Goal: Information Seeking & Learning: Learn about a topic

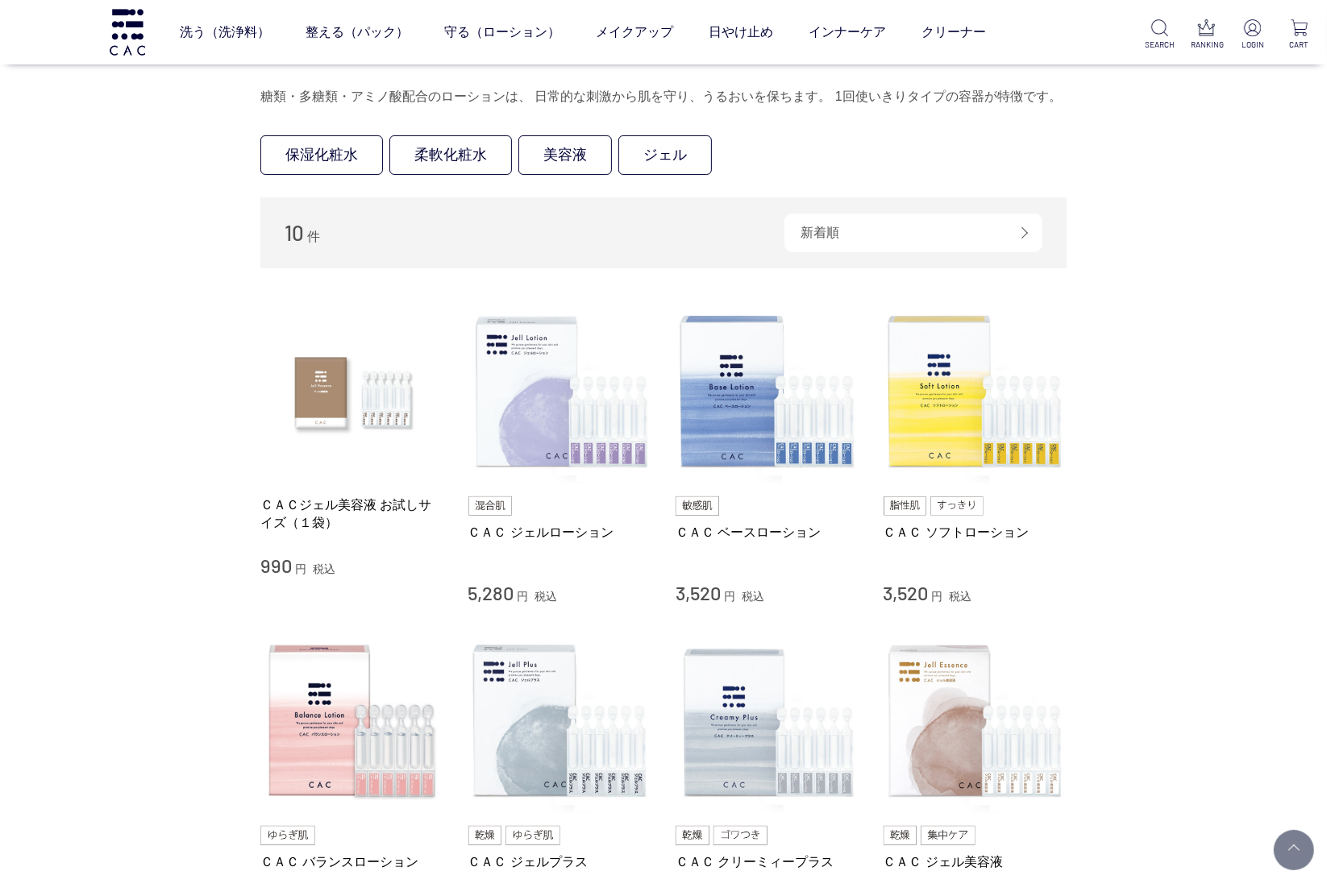
scroll to position [67, 0]
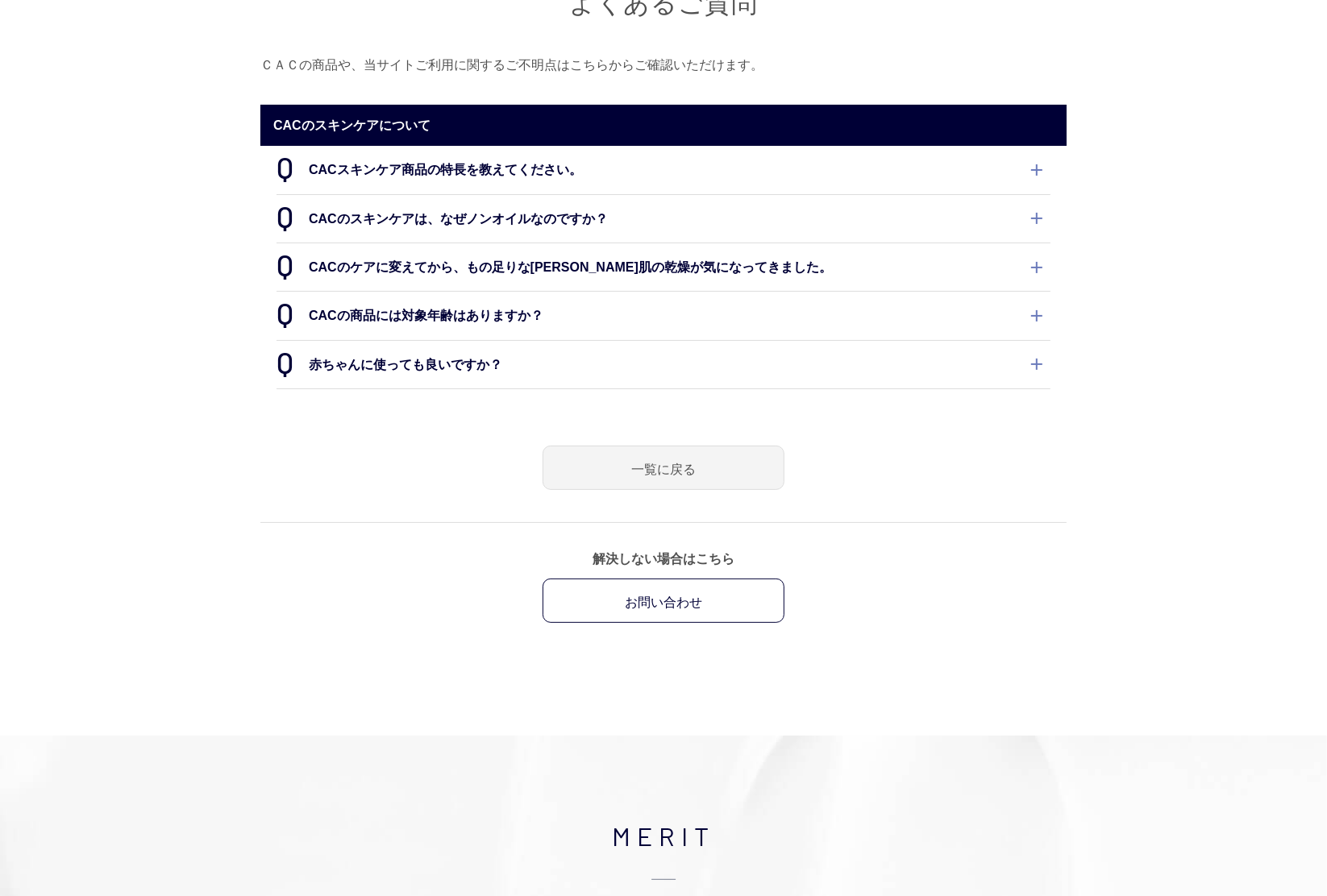
scroll to position [67, 0]
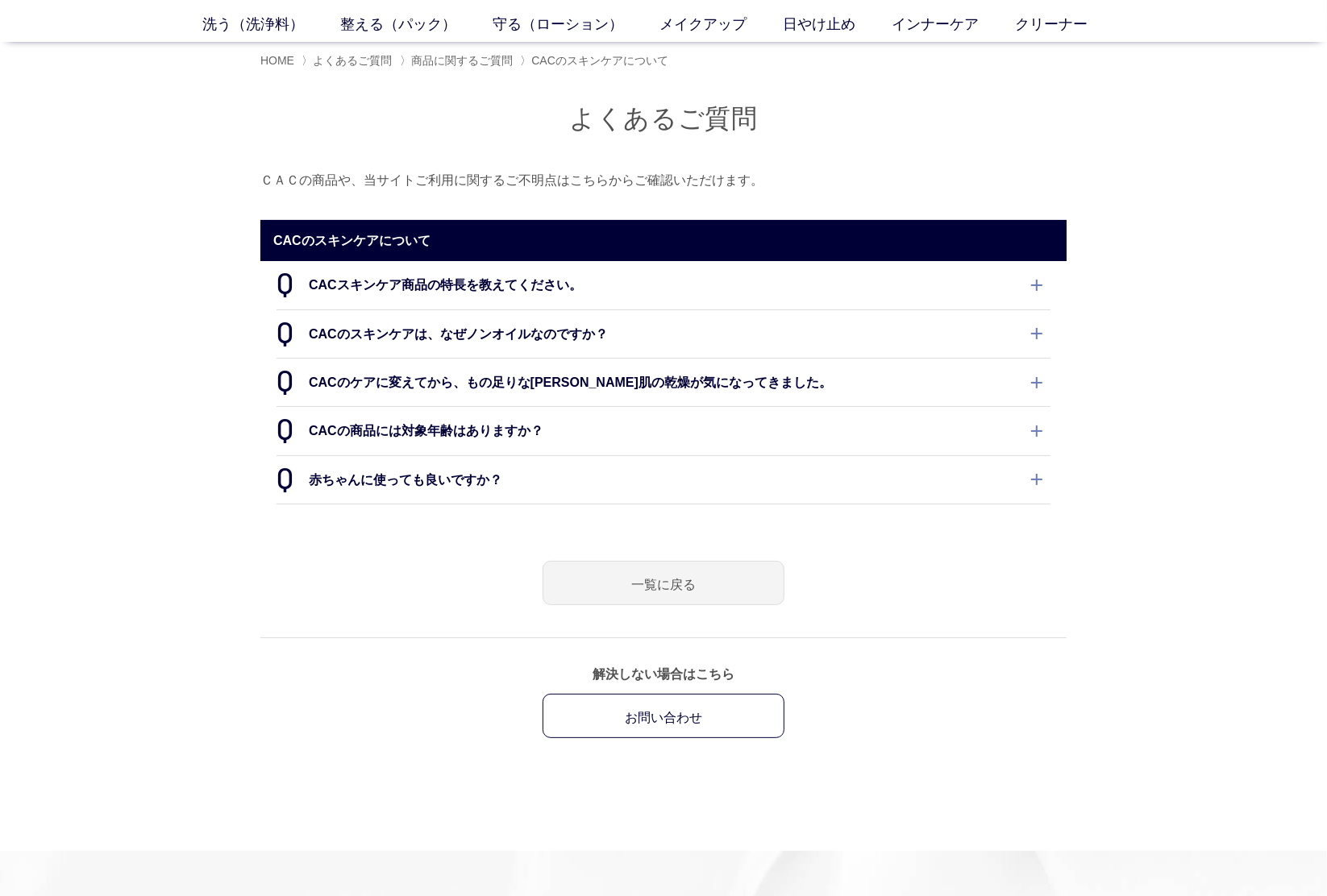
click at [526, 280] on dt "CACスキンケア商品の特長を教えてください。" at bounding box center [664, 285] width 774 height 48
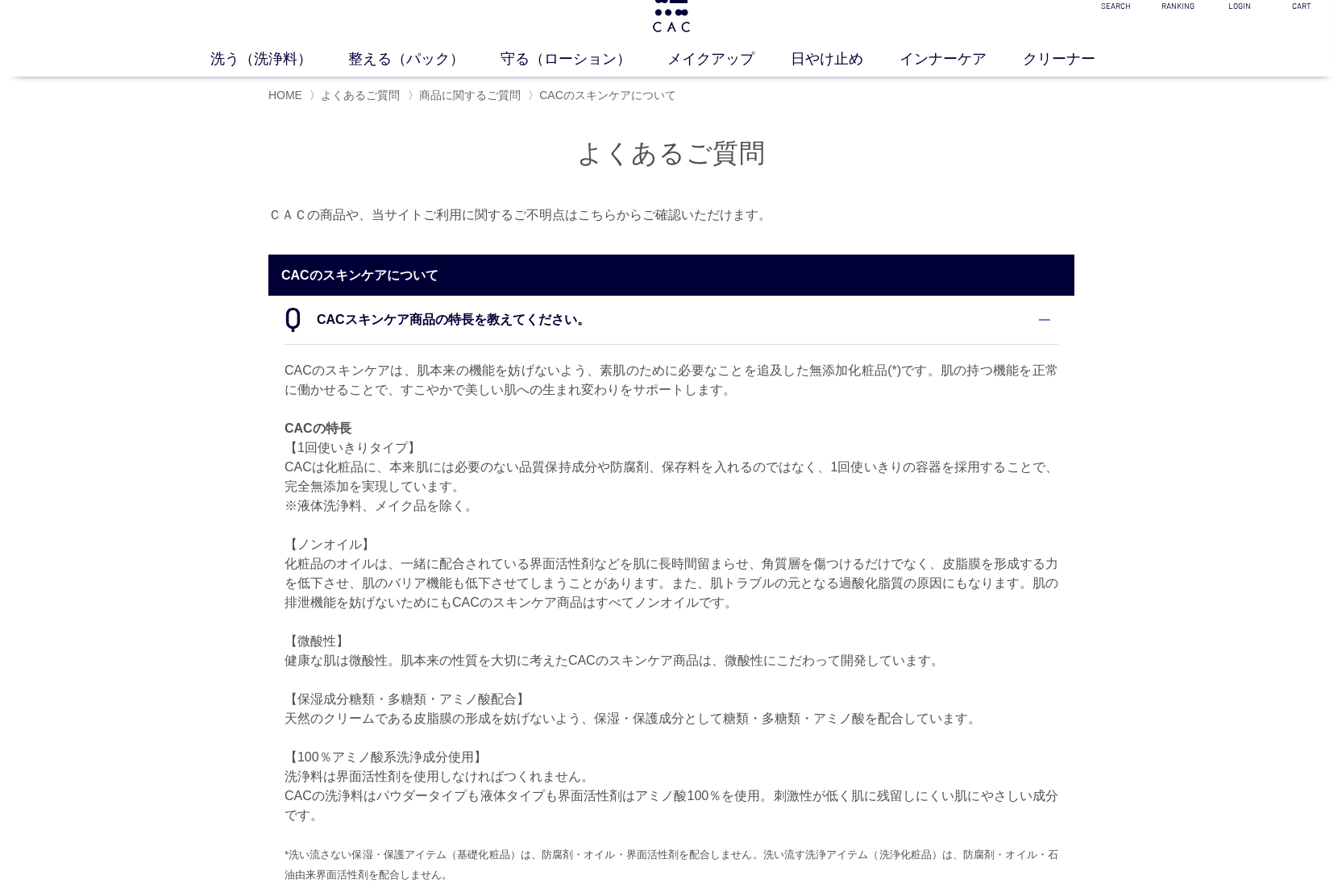
scroll to position [0, 0]
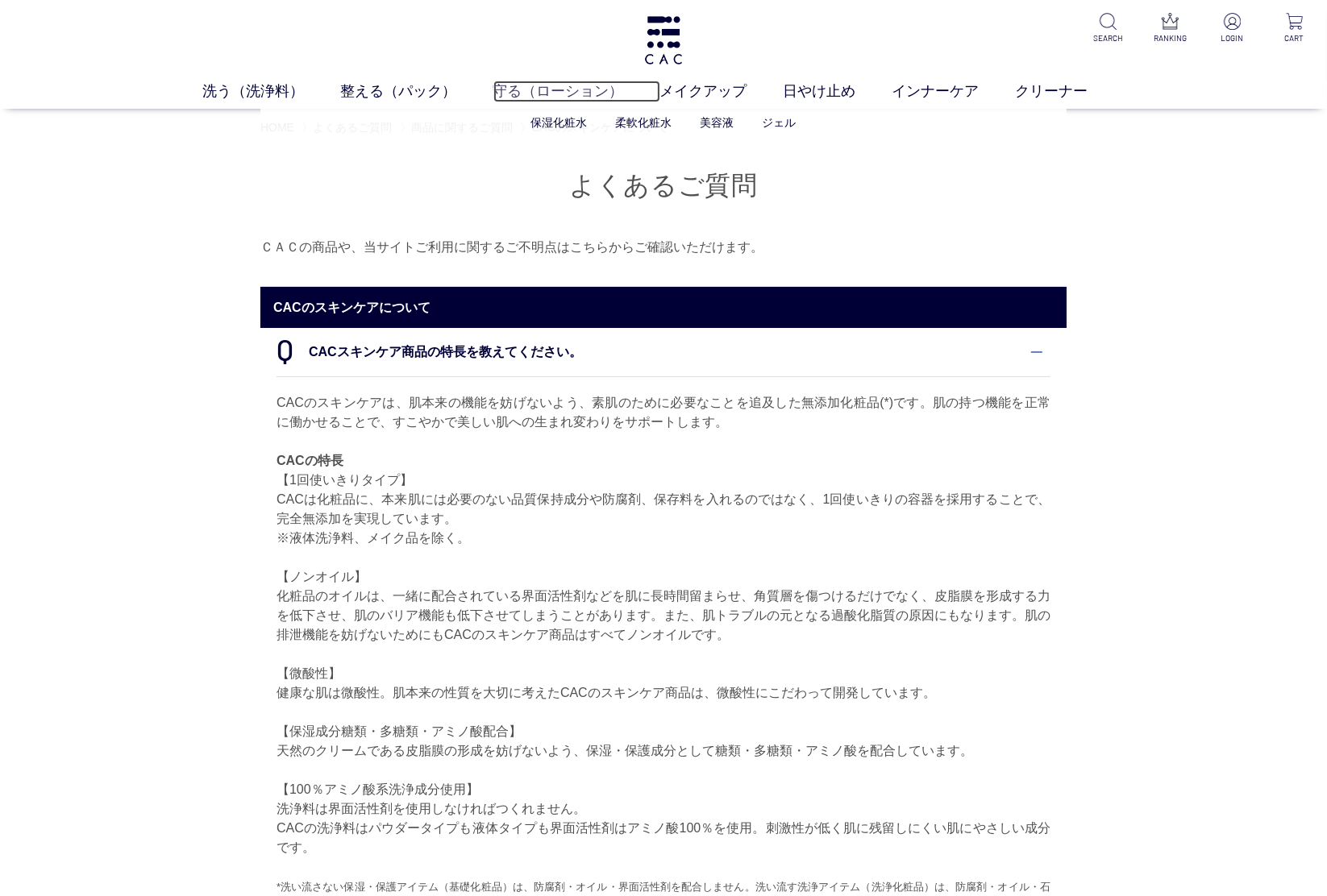
click at [557, 81] on link "守る（ローション）" at bounding box center [576, 91] width 167 height 22
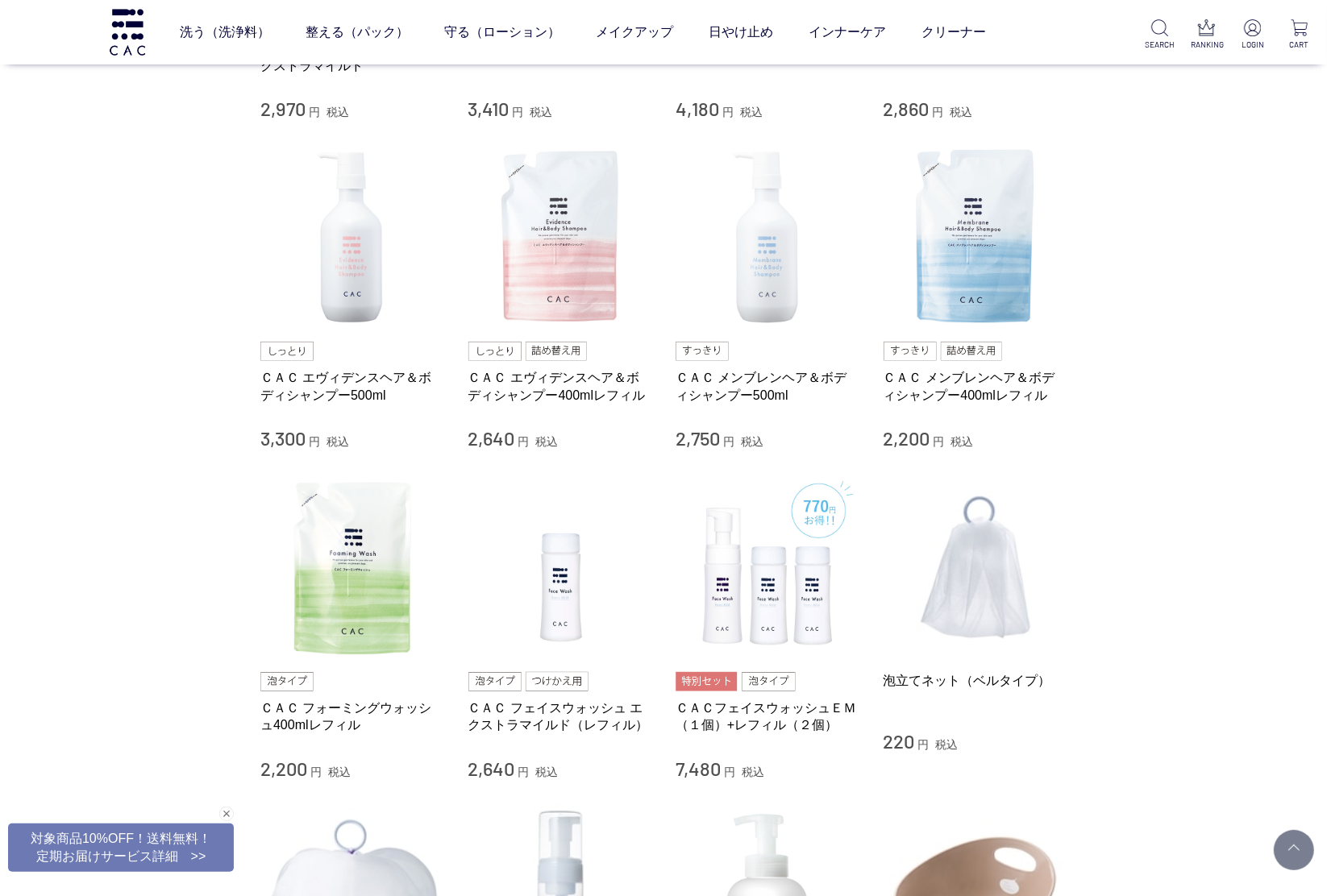
scroll to position [604, 0]
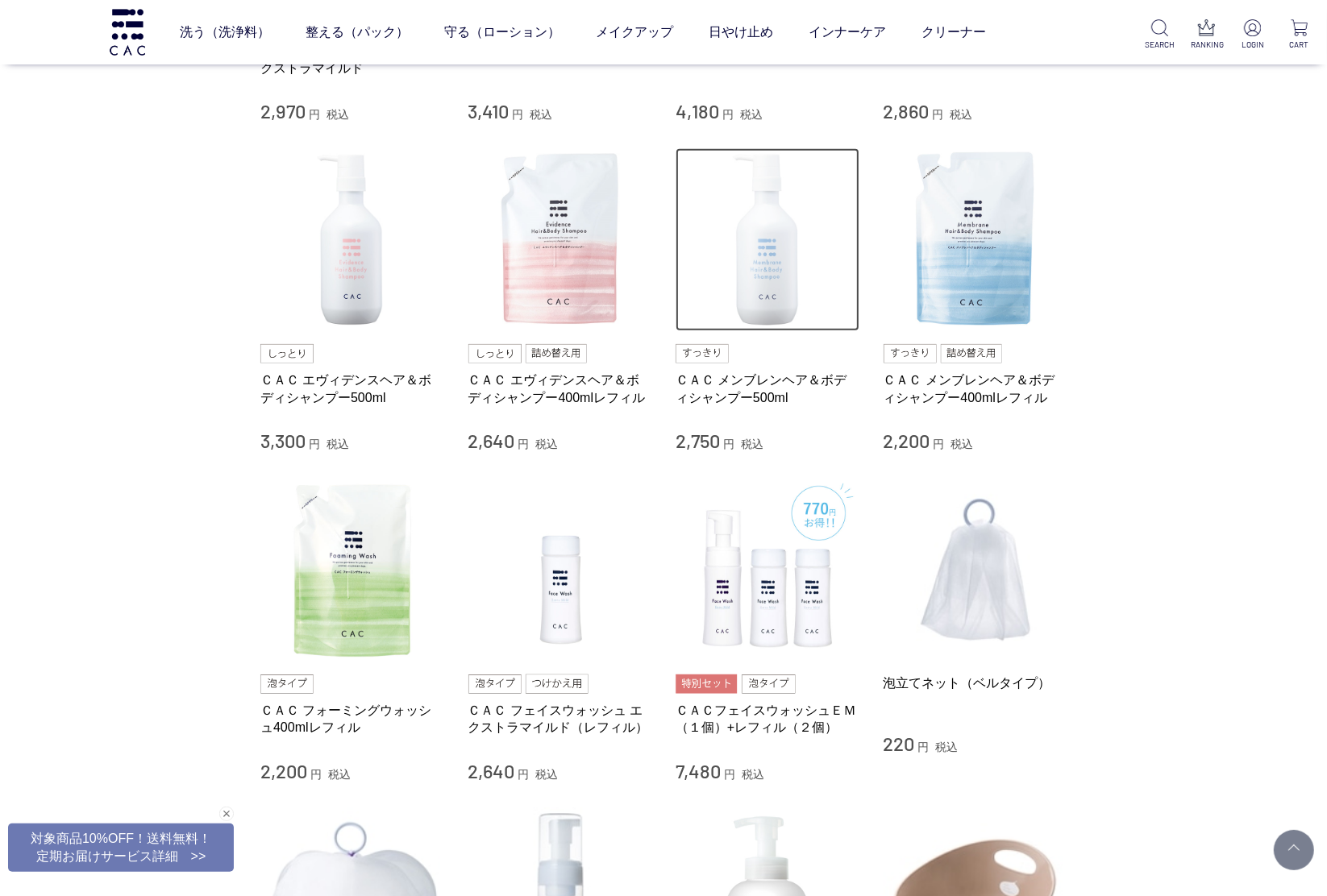
click at [772, 291] on img at bounding box center [767, 240] width 184 height 184
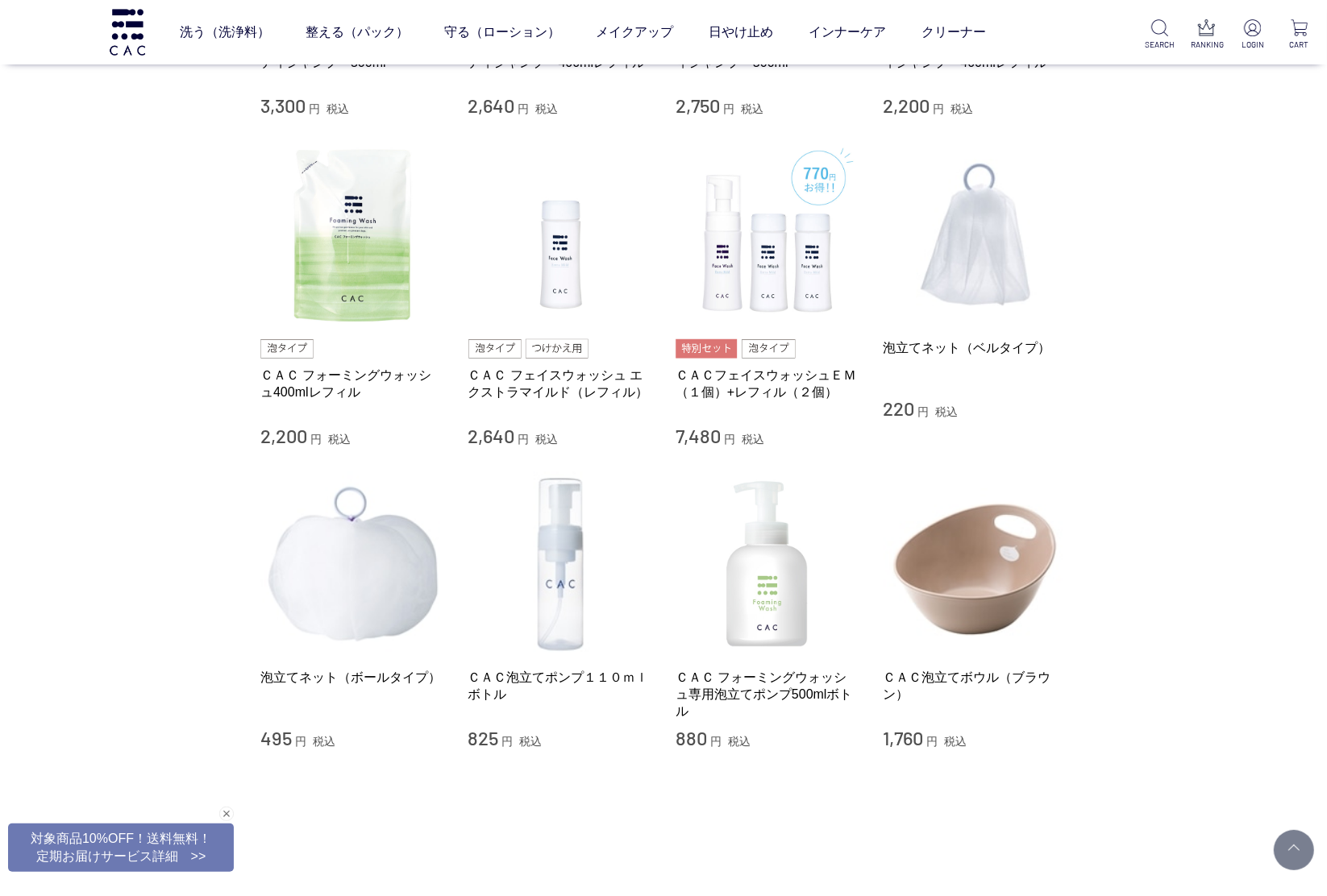
scroll to position [671, 0]
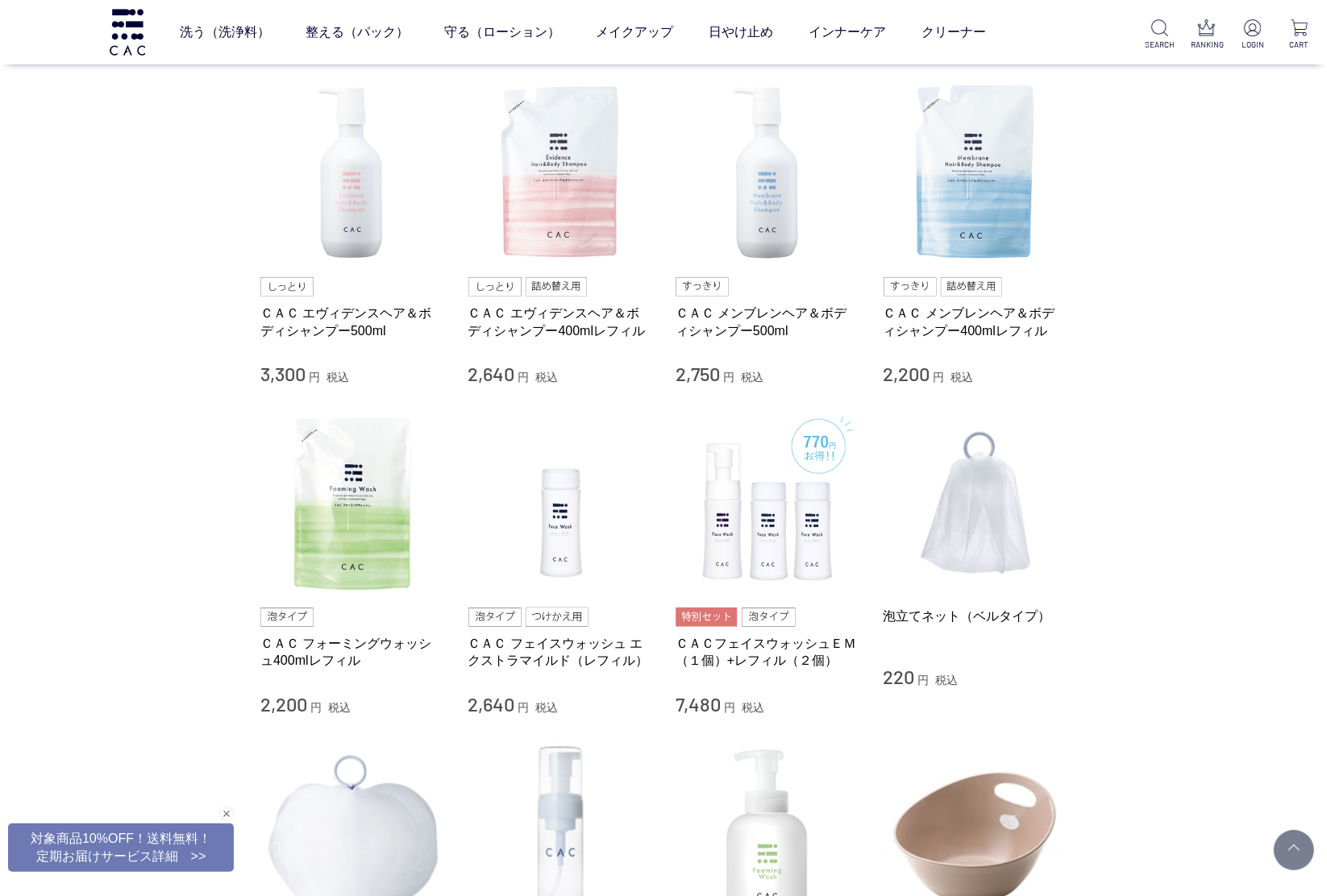
click at [1223, 641] on div "買い物かご 買い物かご内の商品 買い物かごは空です... カテゴリから探す 商品一覧 スキンケア 洗う（洗浄料） 液体洗浄料 パウダー洗浄料 泡洗顔料 グッズ…" at bounding box center [664, 263] width 1327 height 1800
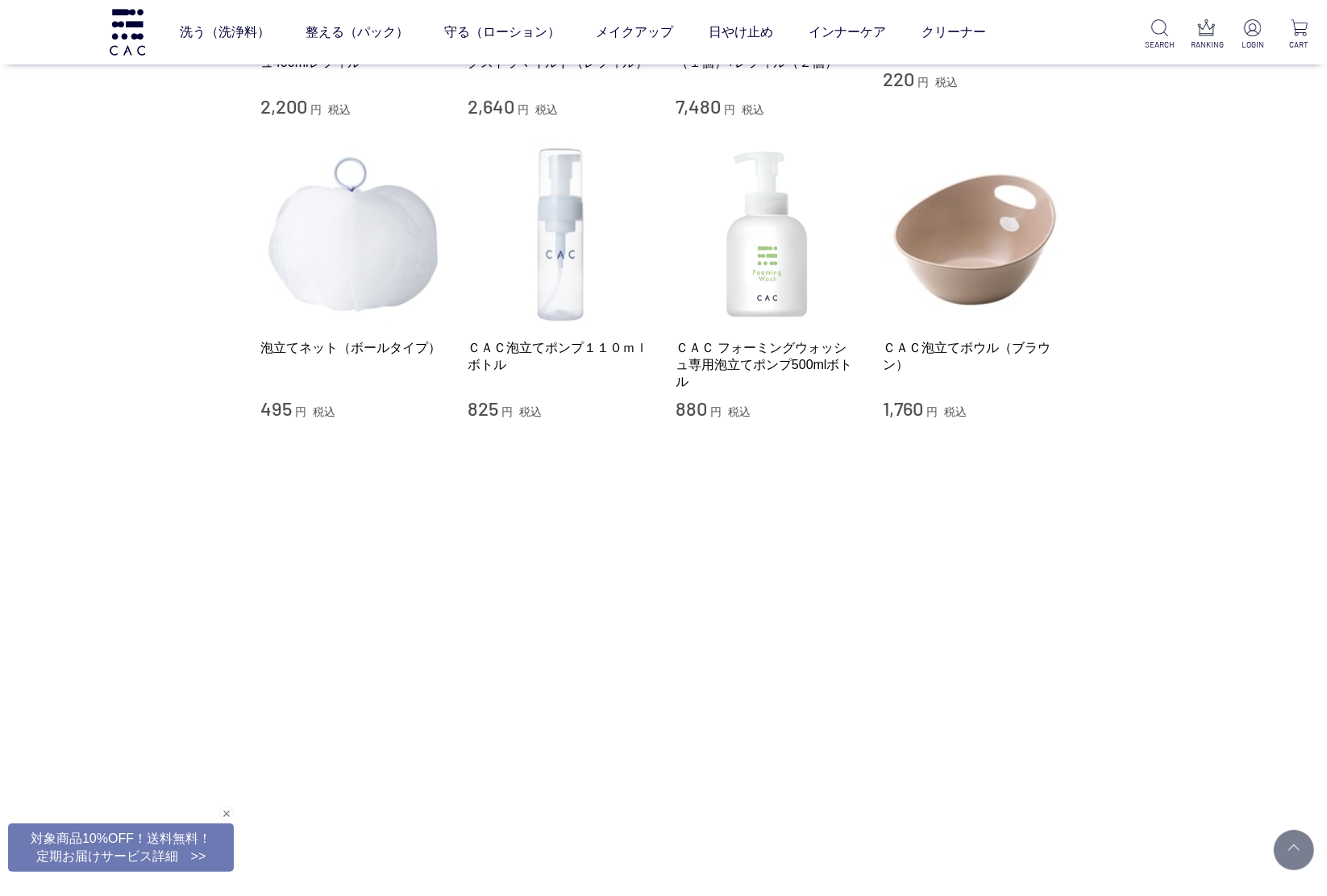
scroll to position [1276, 0]
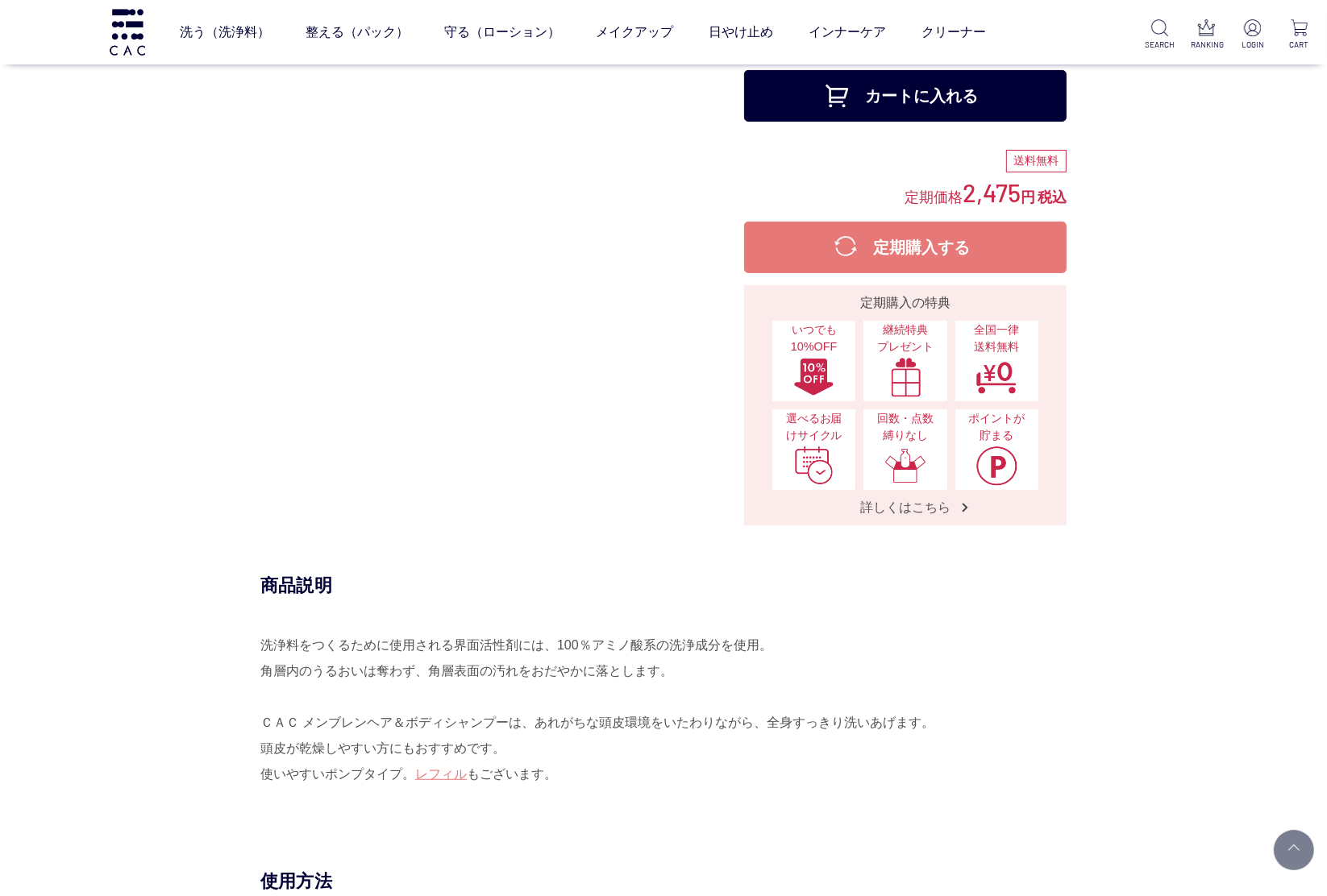
scroll to position [738, 0]
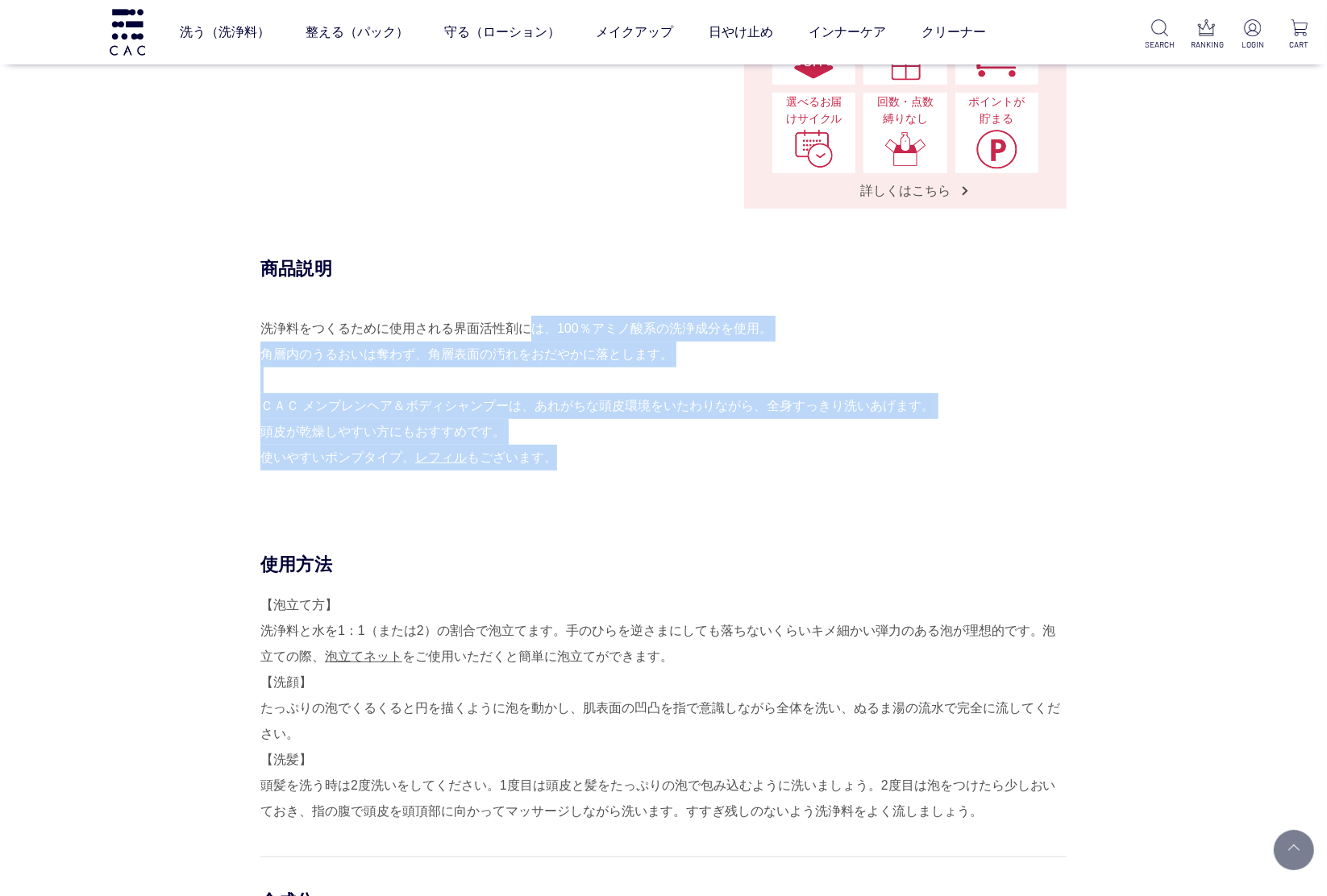
drag, startPoint x: 562, startPoint y: 461, endPoint x: 517, endPoint y: 315, distance: 152.8
click at [526, 316] on div "洗浄料をつくるために使用される界面活性剤には、100％アミノ酸系の洗浄成分を使用。 角層内のうるおいは奪わず、角層表面の汚れをおだやかに落とします。 ＣＡＣ …" at bounding box center [663, 406] width 806 height 181
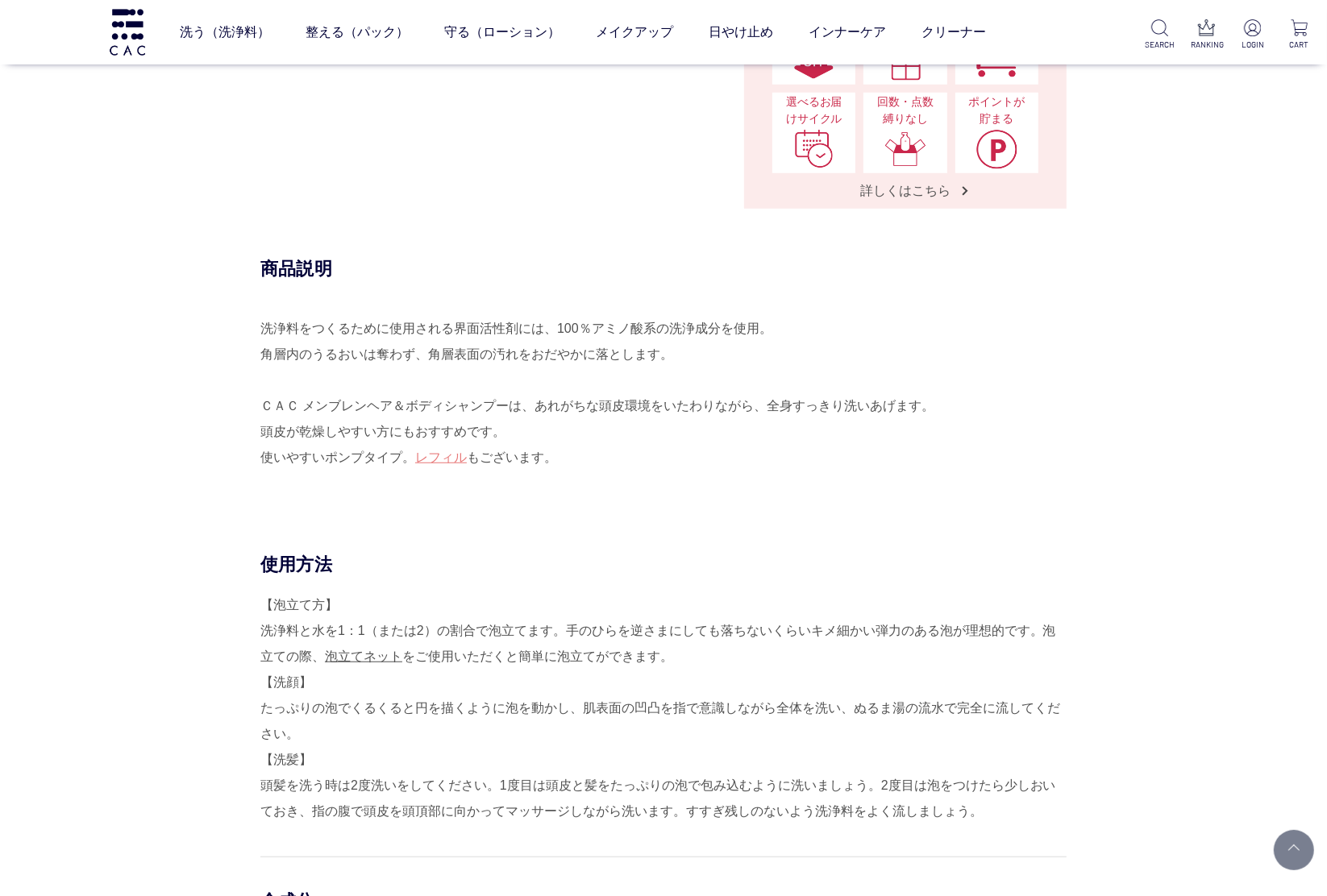
drag, startPoint x: 517, startPoint y: 315, endPoint x: 456, endPoint y: 287, distance: 67.1
click at [456, 287] on div "商品説明 洗浄料をつくるために使用される界面活性剤には、100％アミノ酸系の洗浄成分を使用。 角層内のうるおいは奪わず、角層表面の汚れをおだやかに落とします。…" at bounding box center [663, 377] width 806 height 240
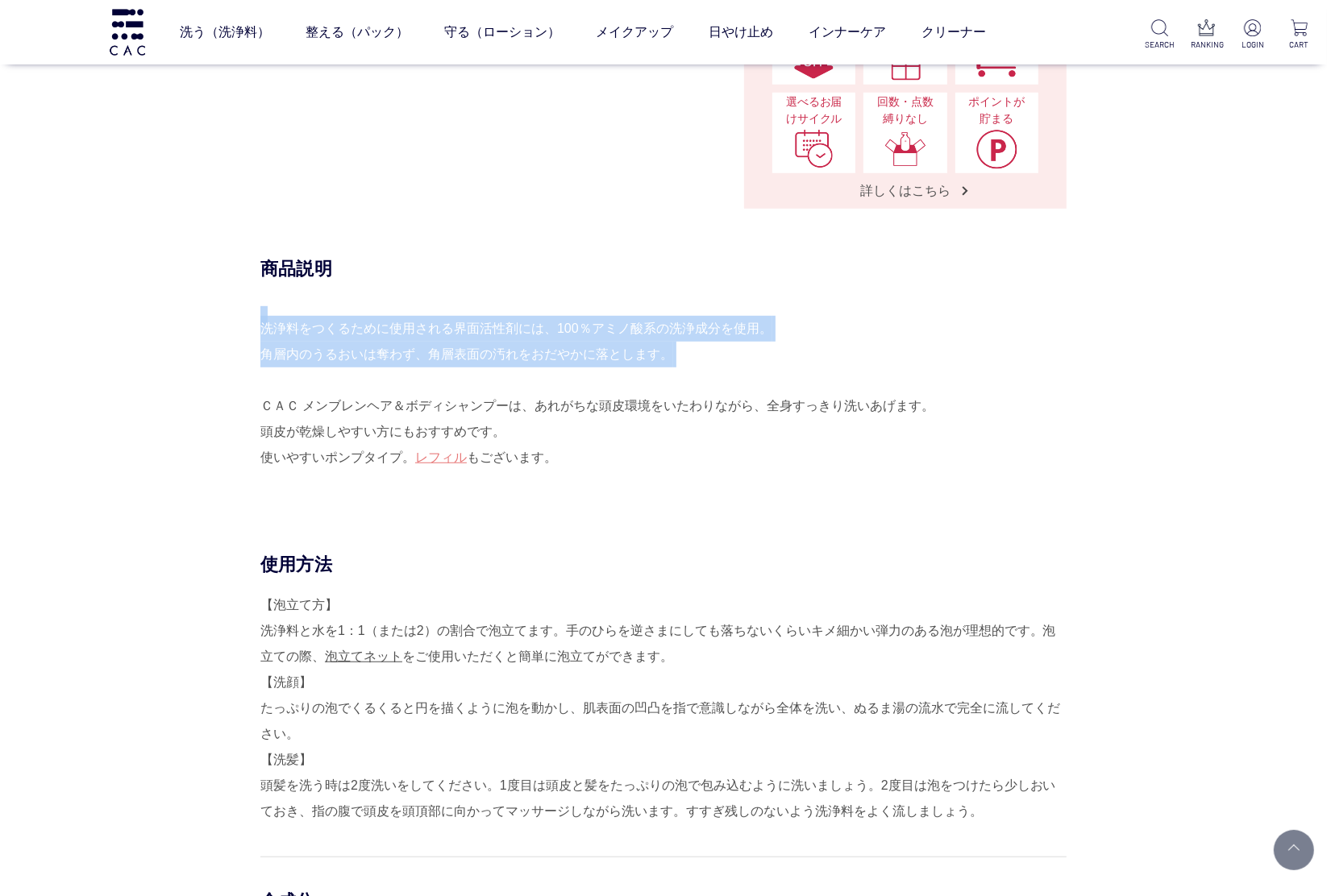
drag, startPoint x: 449, startPoint y: 280, endPoint x: 641, endPoint y: 391, distance: 221.8
click at [641, 391] on div "商品説明 洗浄料をつくるために使用される界面活性剤には、100％アミノ酸系の洗浄成分を使用。 角層内のうるおいは奪わず、角層表面の汚れをおだやかに落とします。…" at bounding box center [663, 377] width 806 height 240
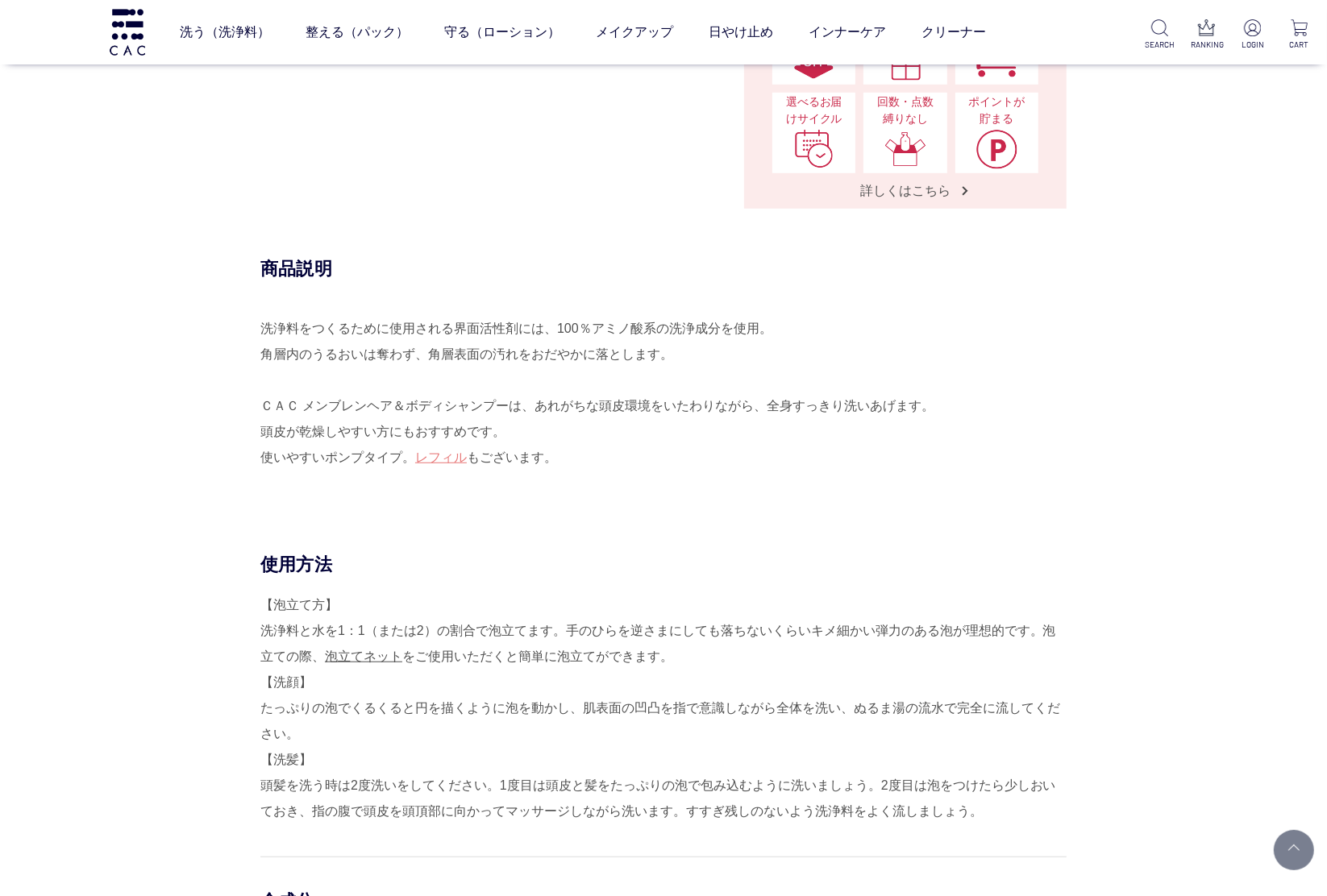
drag, startPoint x: 641, startPoint y: 391, endPoint x: 647, endPoint y: 506, distance: 115.2
click at [649, 507] on div "商品説明 洗浄料をつくるために使用される界面活性剤には、100％アミノ酸系の洗浄成分を使用。 角層内のうるおいは奪わず、角層表面の汚れをおだやかに落とします。…" at bounding box center [663, 405] width 806 height 296
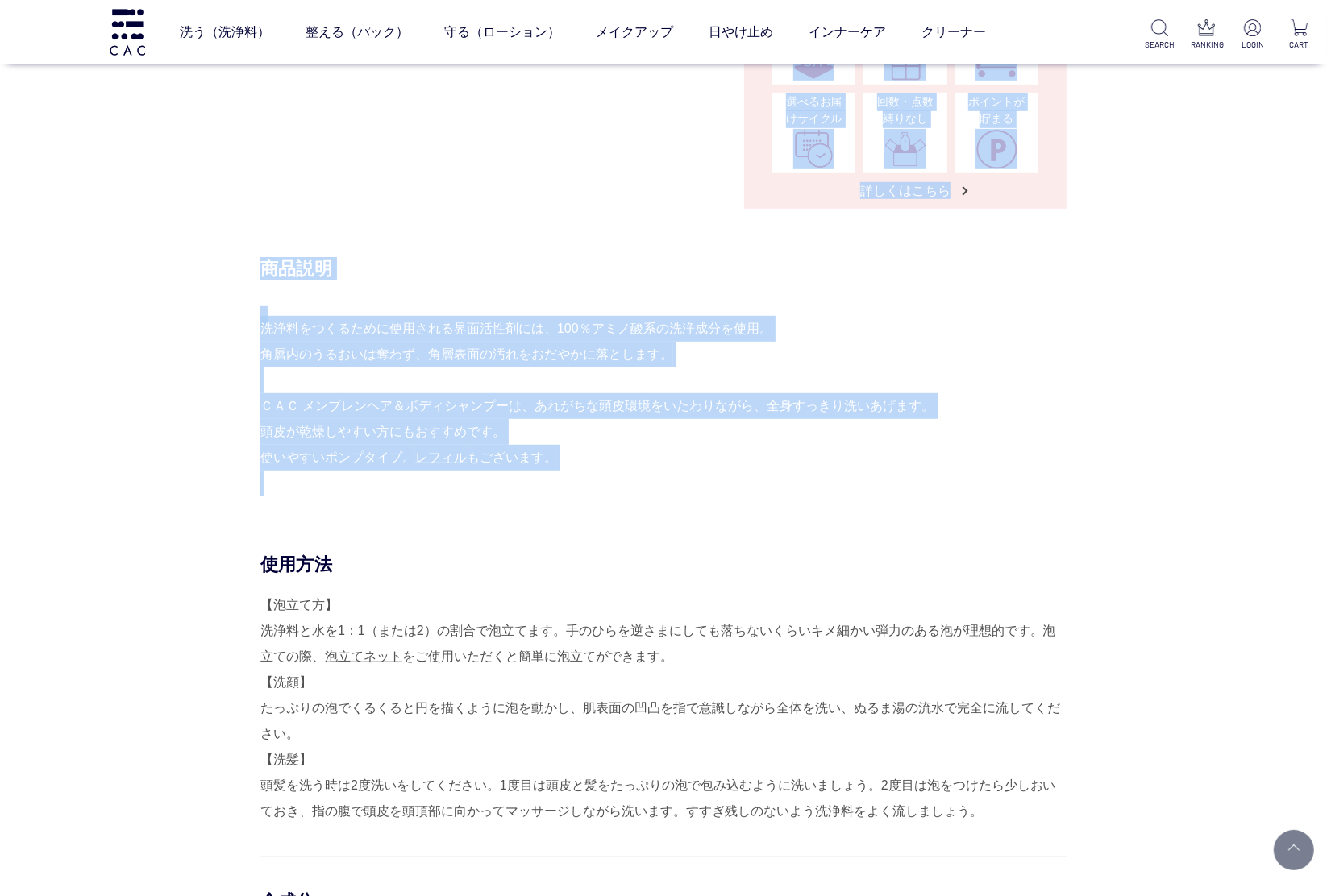
drag, startPoint x: 629, startPoint y: 486, endPoint x: 604, endPoint y: 241, distance: 246.3
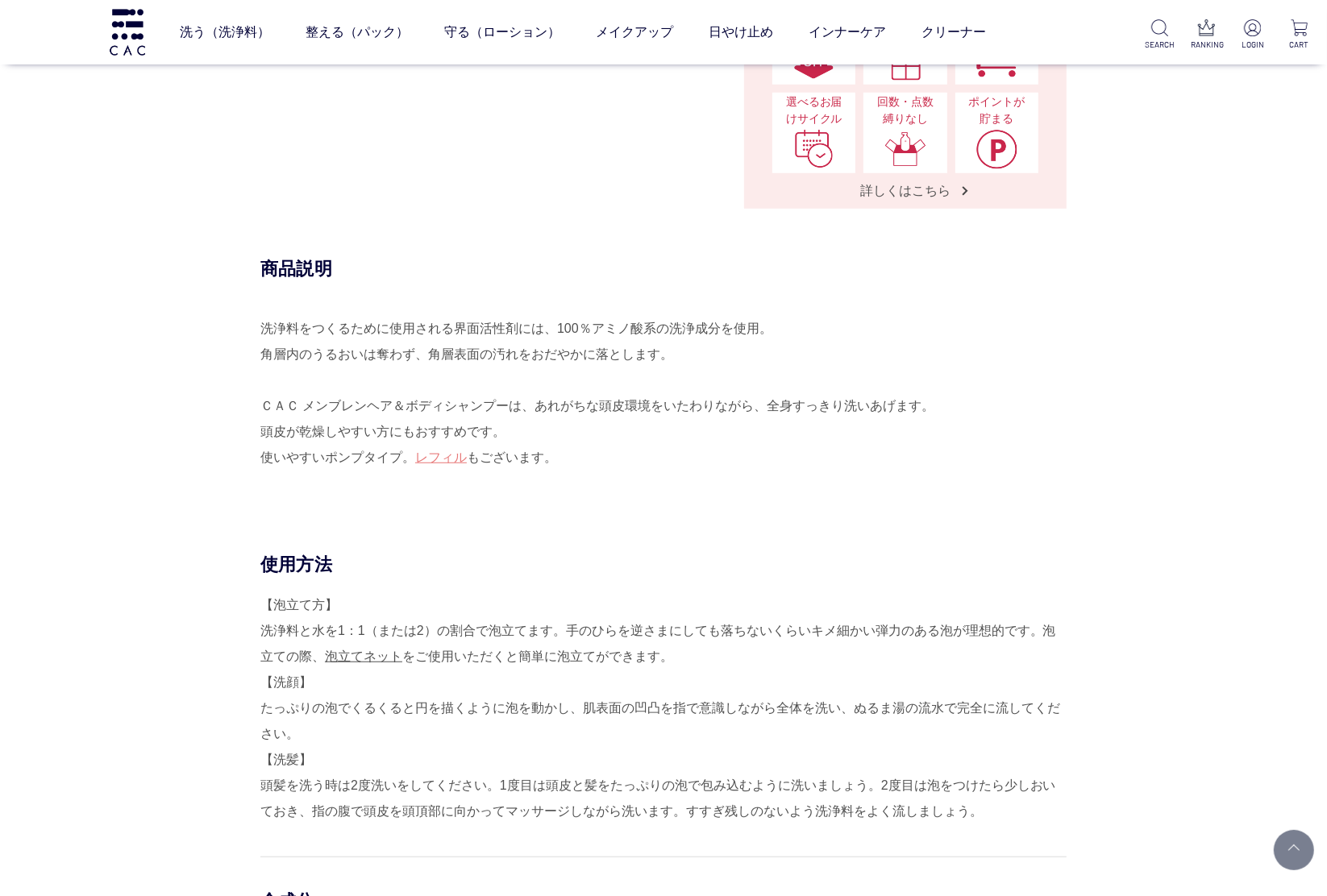
drag, startPoint x: 604, startPoint y: 241, endPoint x: 567, endPoint y: 233, distance: 37.9
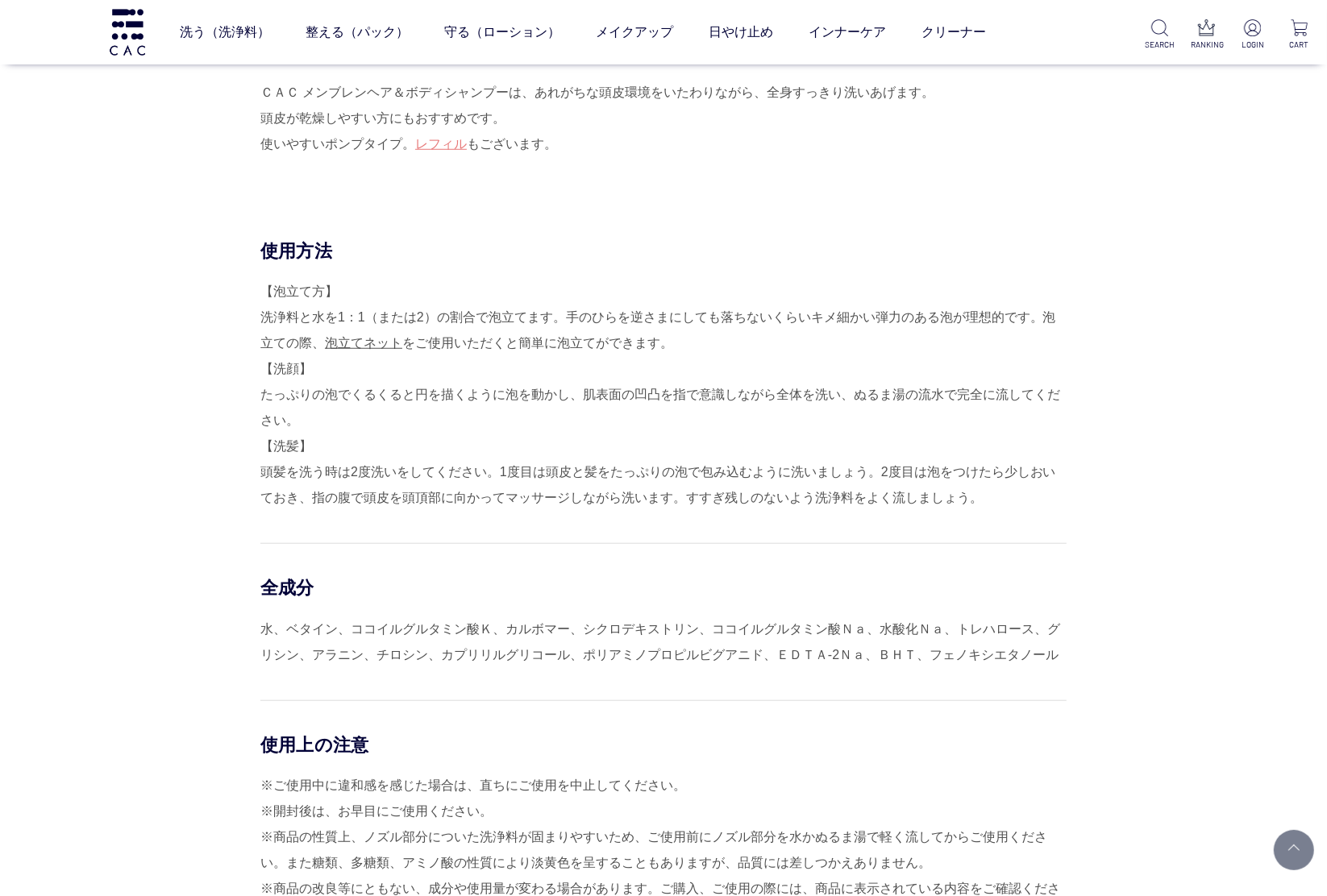
scroll to position [1074, 0]
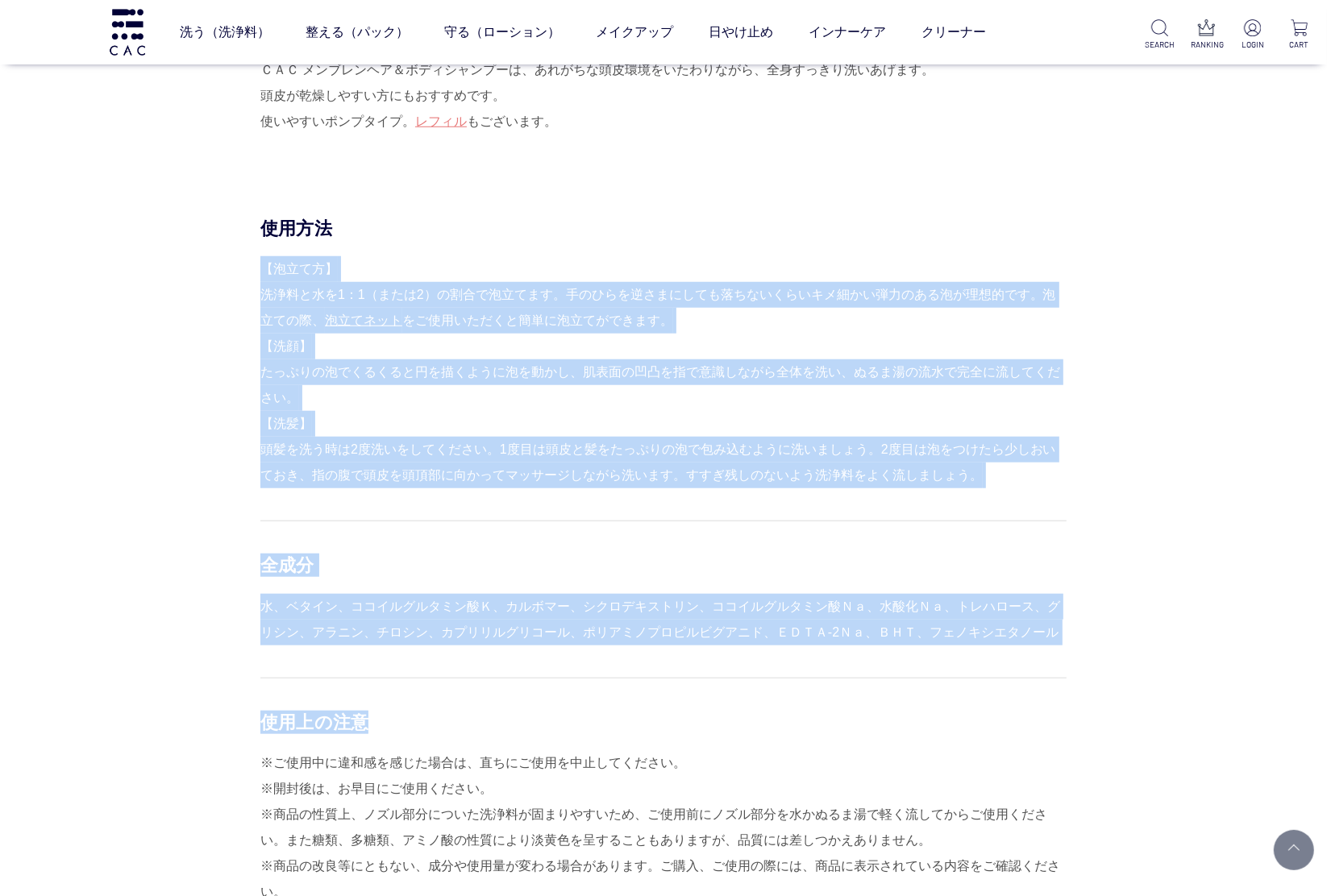
drag, startPoint x: 815, startPoint y: 322, endPoint x: 899, endPoint y: 677, distance: 364.8
click at [936, 665] on div "使用方法 【泡立て方】 洗浄料と水を1：1（または2）の割合で泡立てます。手のひらを逆さまにしても落ちないくらいキメ細かい弾力のある泡が理想的です。泡立ての際…" at bounding box center [663, 626] width 806 height 818
drag, startPoint x: 899, startPoint y: 677, endPoint x: 887, endPoint y: 670, distance: 13.9
click at [887, 670] on div "使用方法 【泡立て方】 洗浄料と水を1：1（または2）の割合で泡立てます。手のひらを逆さまにしても落ちないくらいキメ細かい弾力のある泡が理想的です。泡立ての際…" at bounding box center [663, 626] width 806 height 818
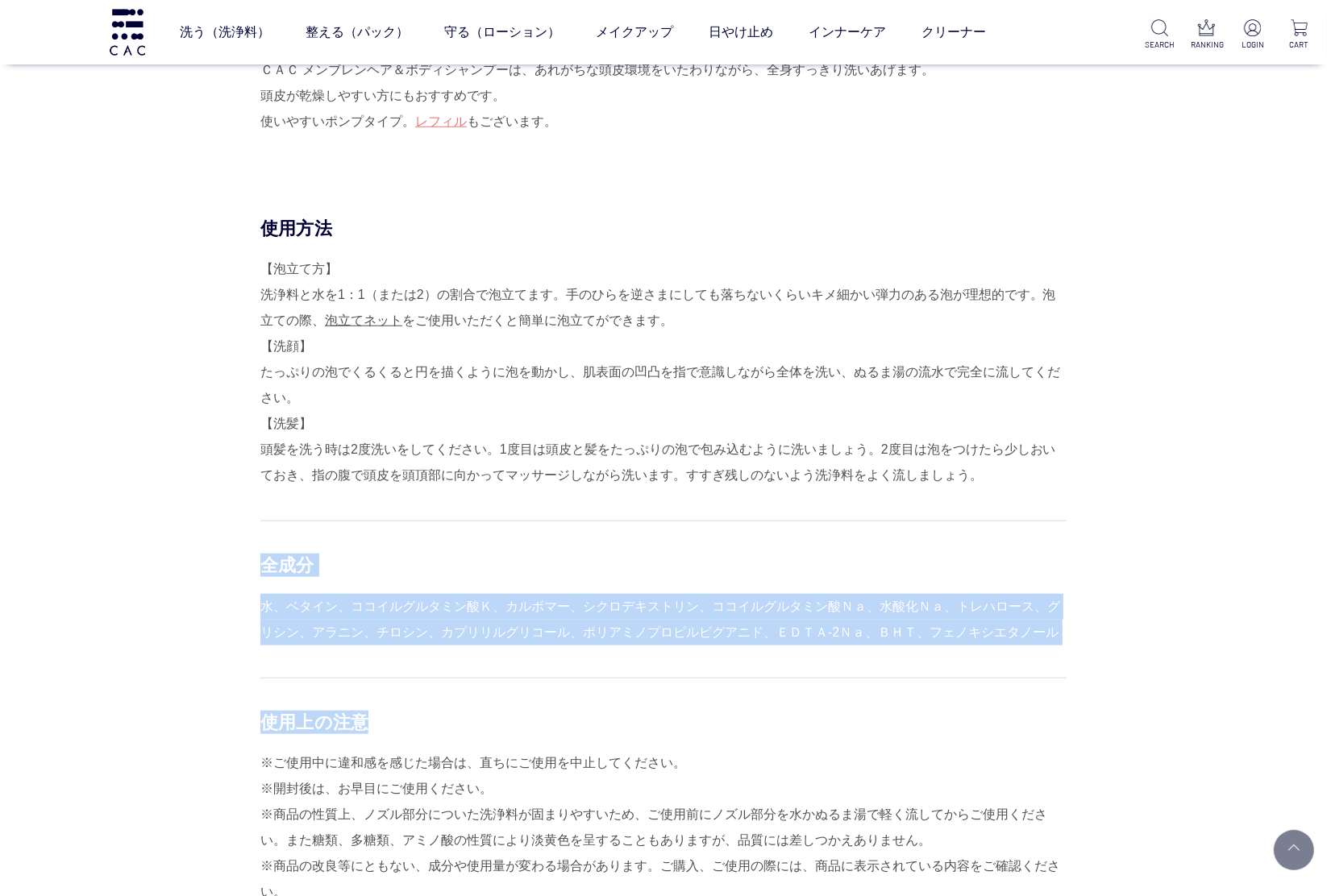
drag, startPoint x: 885, startPoint y: 671, endPoint x: 262, endPoint y: 569, distance: 631.3
click at [262, 569] on div "使用方法 【泡立て方】 洗浄料と水を1：1（または2）の割合で泡立てます。手のひらを逆さまにしても落ちないくらいキメ細かい弾力のある泡が理想的です。泡立ての際…" at bounding box center [663, 626] width 806 height 818
click at [263, 565] on div "全成分" at bounding box center [663, 565] width 806 height 24
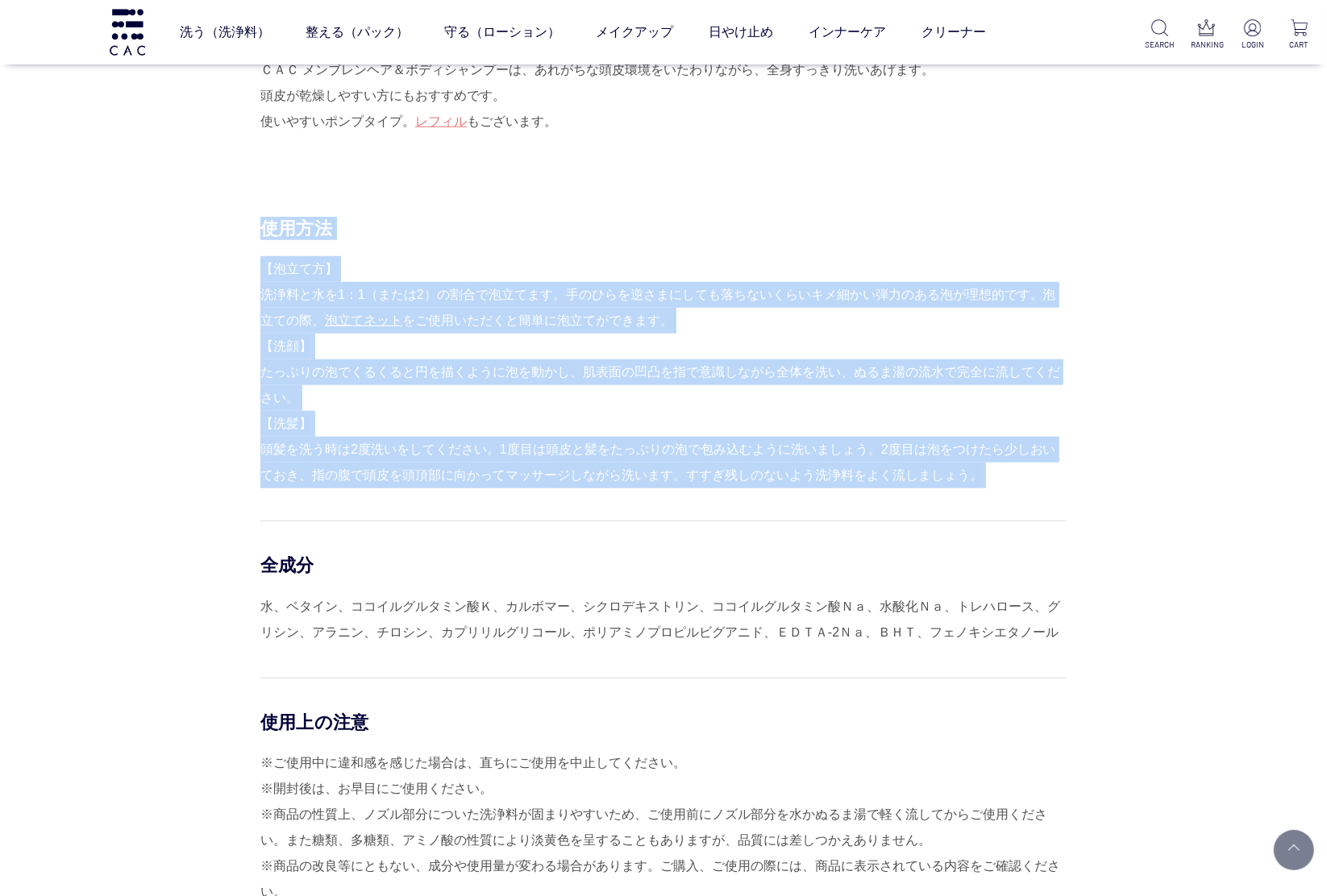
drag, startPoint x: 263, startPoint y: 557, endPoint x: 948, endPoint y: 609, distance: 687.0
click at [1033, 639] on div "全成分 水、ベタイン、ココイルグルタミン酸Ｋ、カルボマー、シクロデキストリン、ココイルグルタミン酸Ｎａ、水酸化Ｎａ、トレハロース、グリシン、アラニン、チロシン…" at bounding box center [663, 582] width 806 height 124
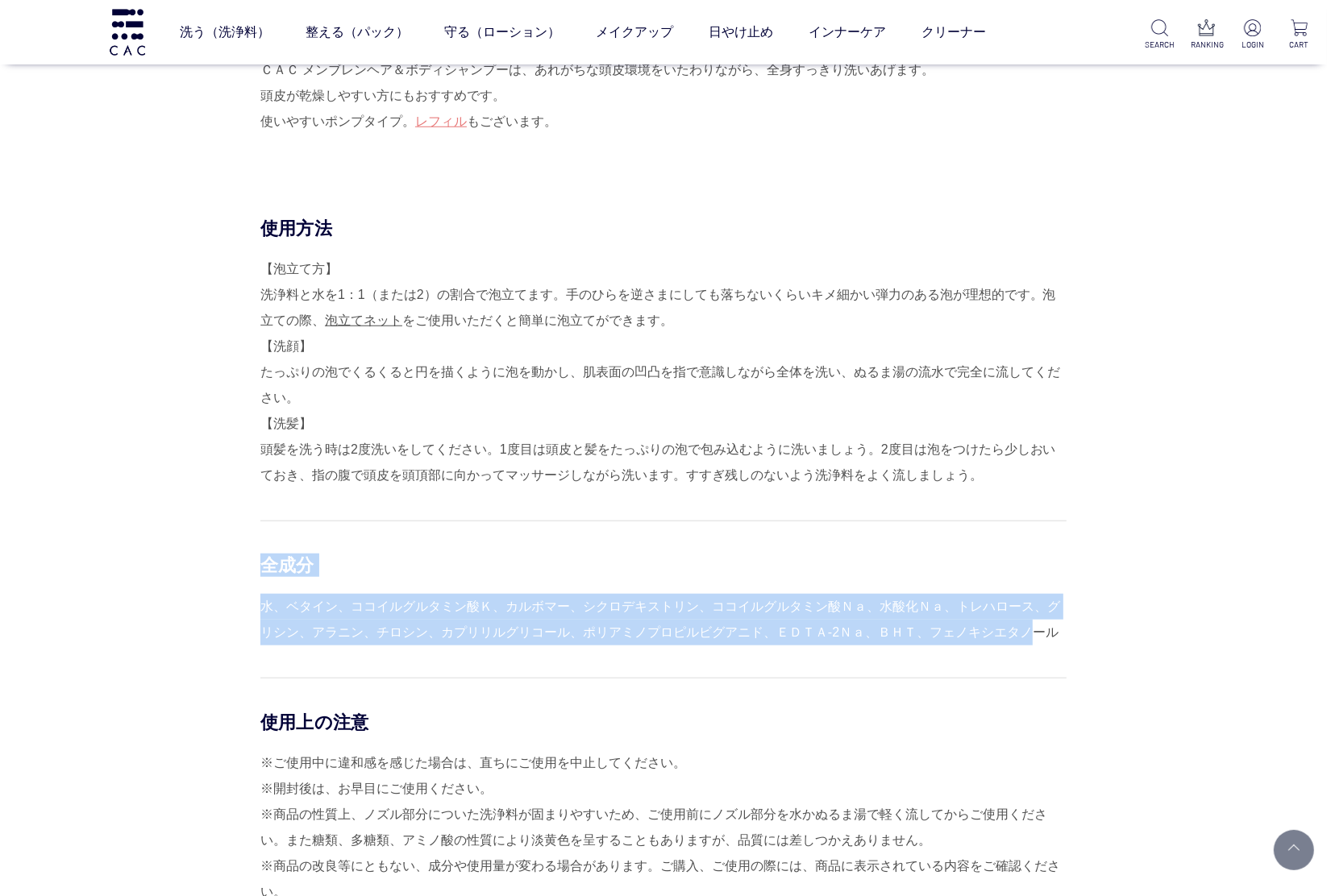
click at [715, 635] on div "水、ベタイン、ココイルグルタミン酸Ｋ、カルボマー、シクロデキストリン、ココイルグルタミン酸Ｎａ、水酸化Ｎａ、トレハロース、グリシン、アラニン、チロシン、カプリ…" at bounding box center [663, 619] width 806 height 52
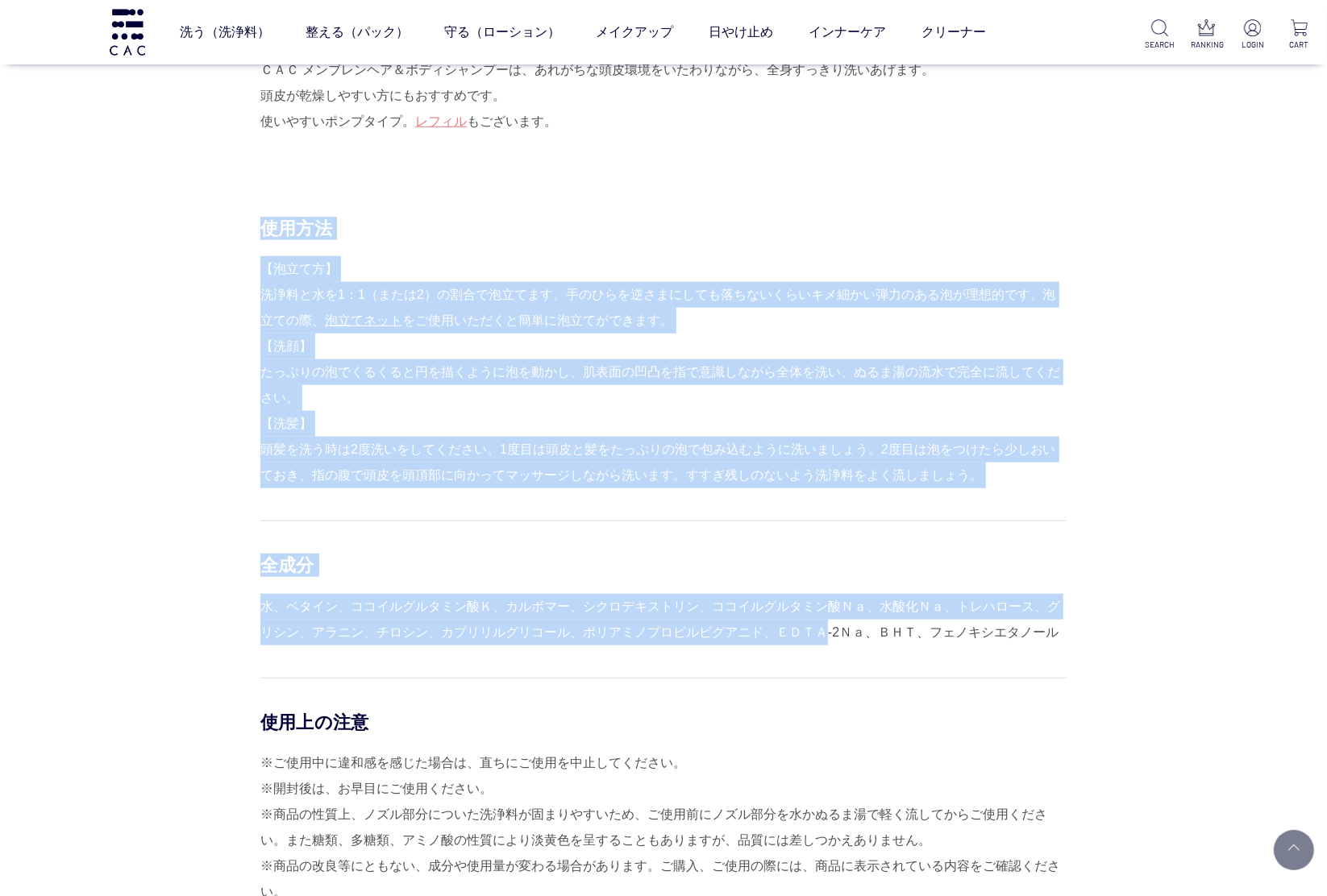
drag, startPoint x: 824, startPoint y: 645, endPoint x: 241, endPoint y: 425, distance: 623.1
click at [260, 425] on div "使用方法 【泡立て方】 洗浄料と水を1：1（または2）の割合で泡立てます。手のひらを逆さまにしても落ちないくらいキメ細かい弾力のある泡が理想的です。泡立ての際…" at bounding box center [663, 654] width 806 height 874
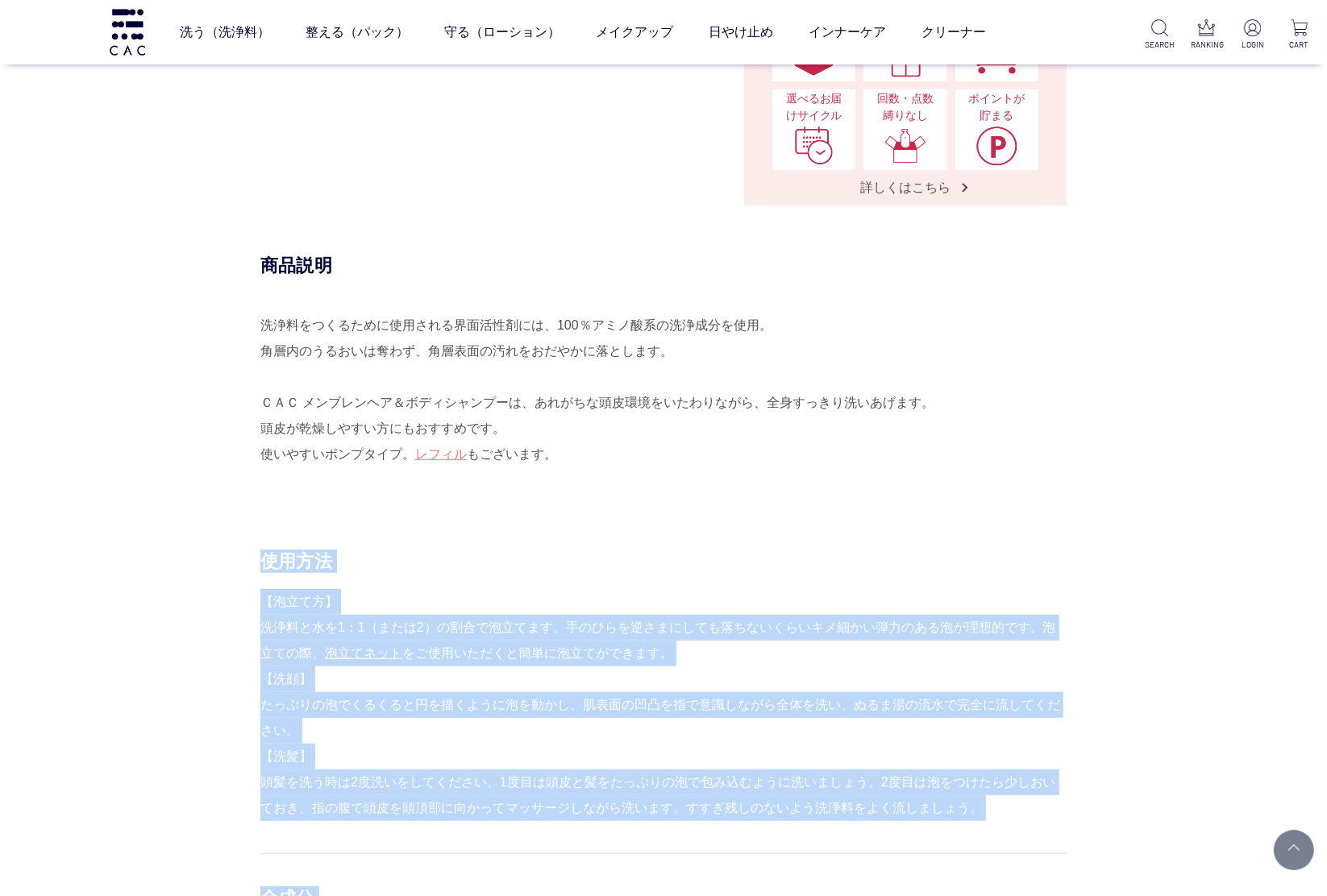
scroll to position [738, 0]
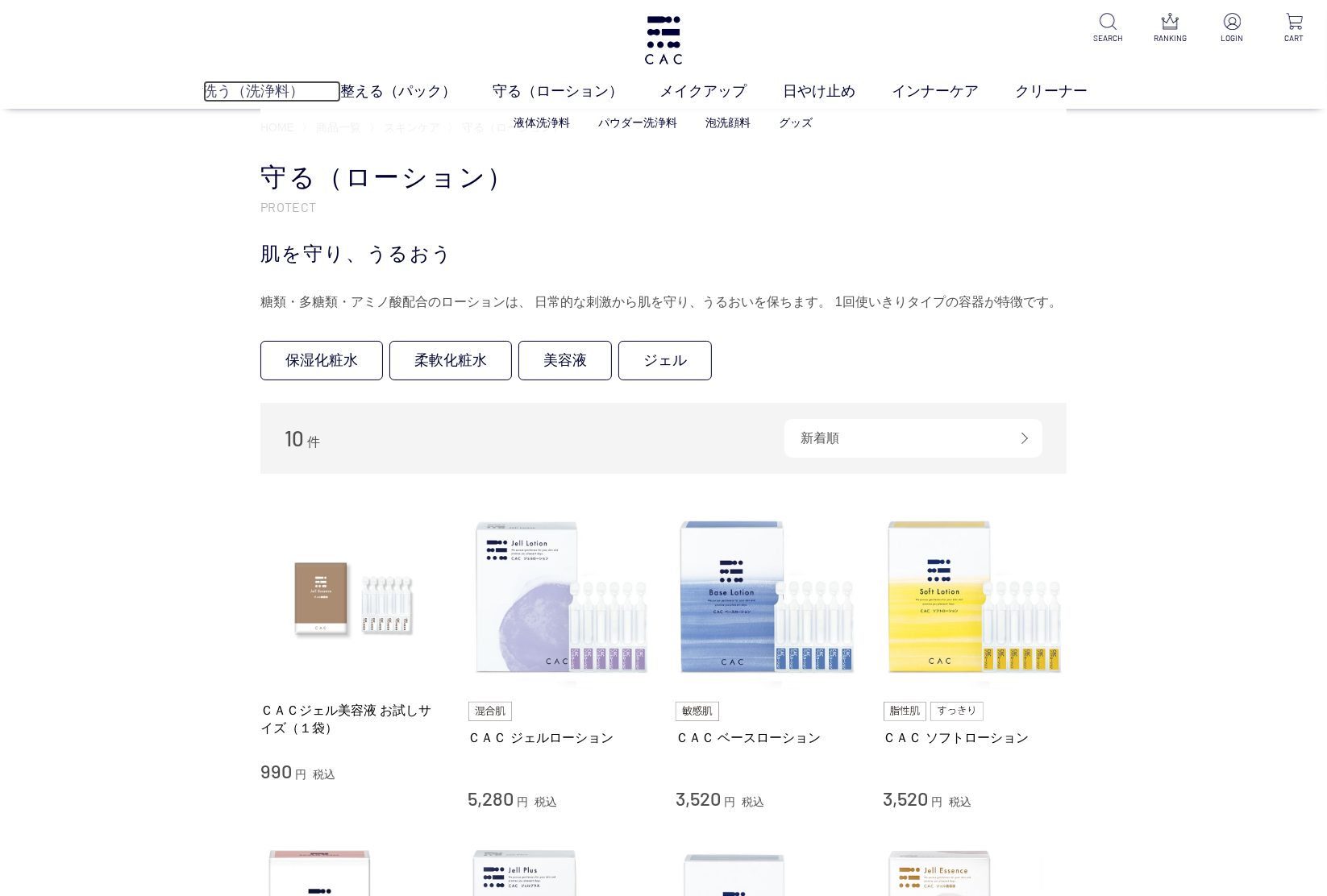
click at [255, 90] on link "洗う（洗浄料）" at bounding box center [272, 91] width 137 height 22
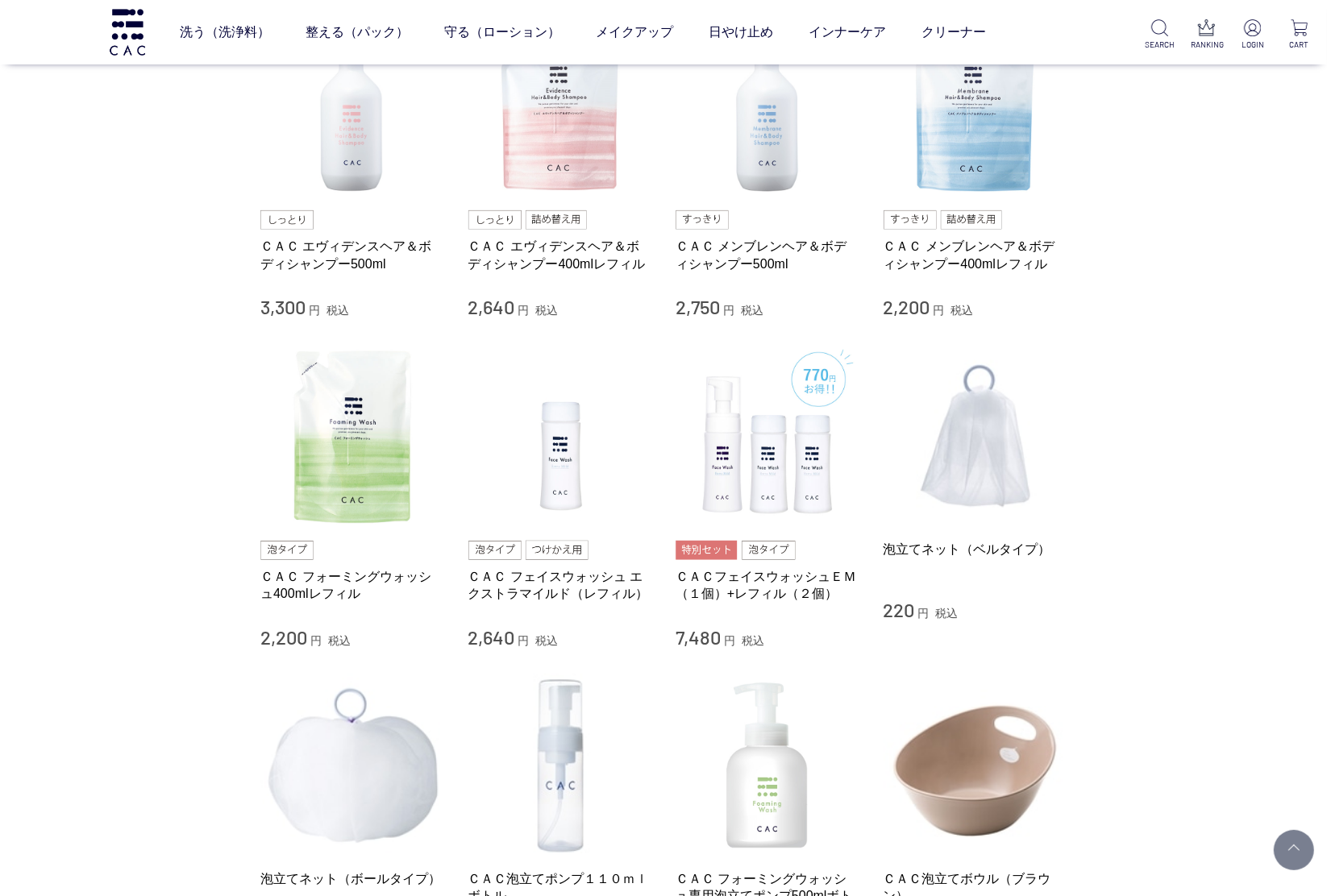
scroll to position [604, 0]
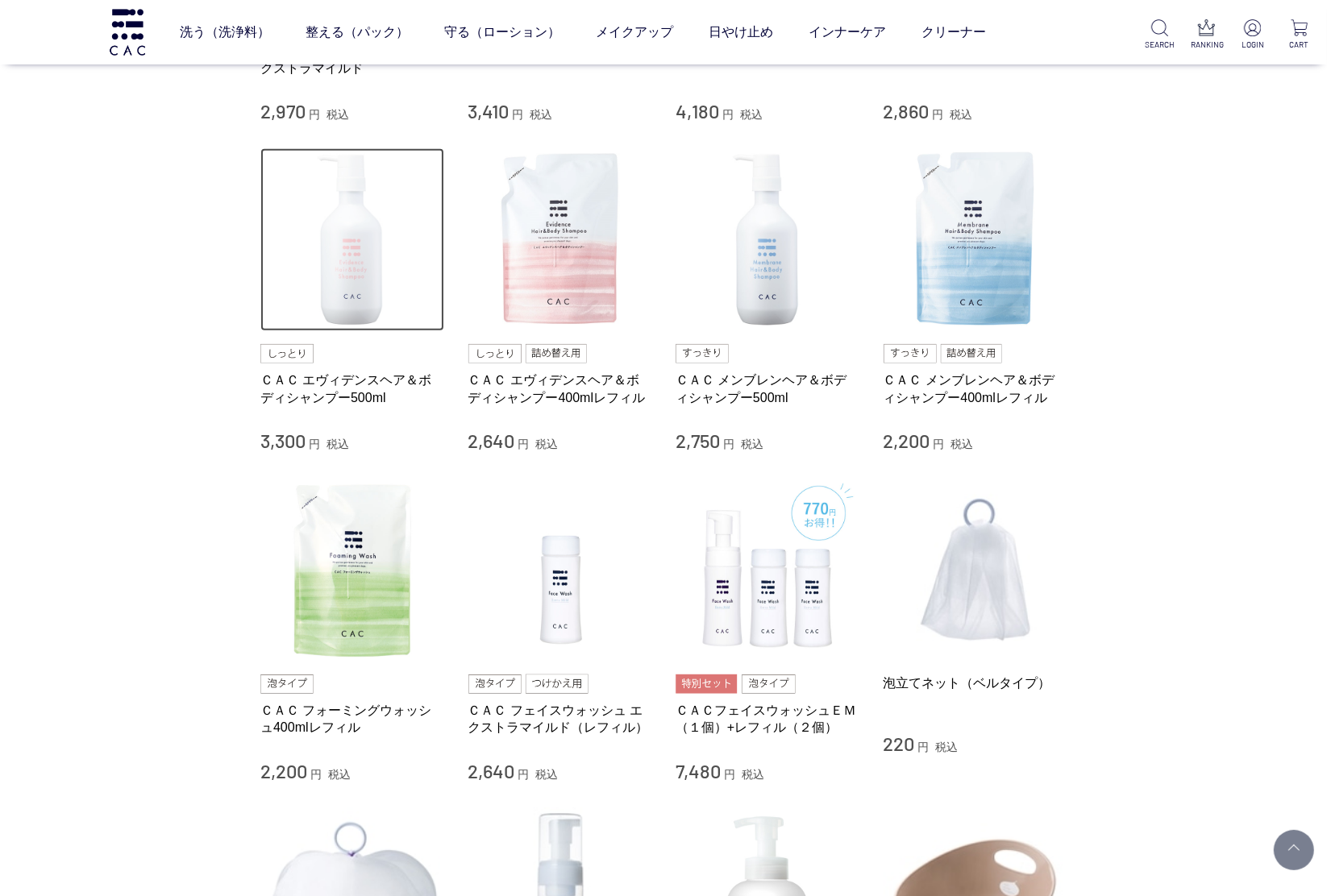
click at [336, 292] on img at bounding box center [352, 240] width 184 height 184
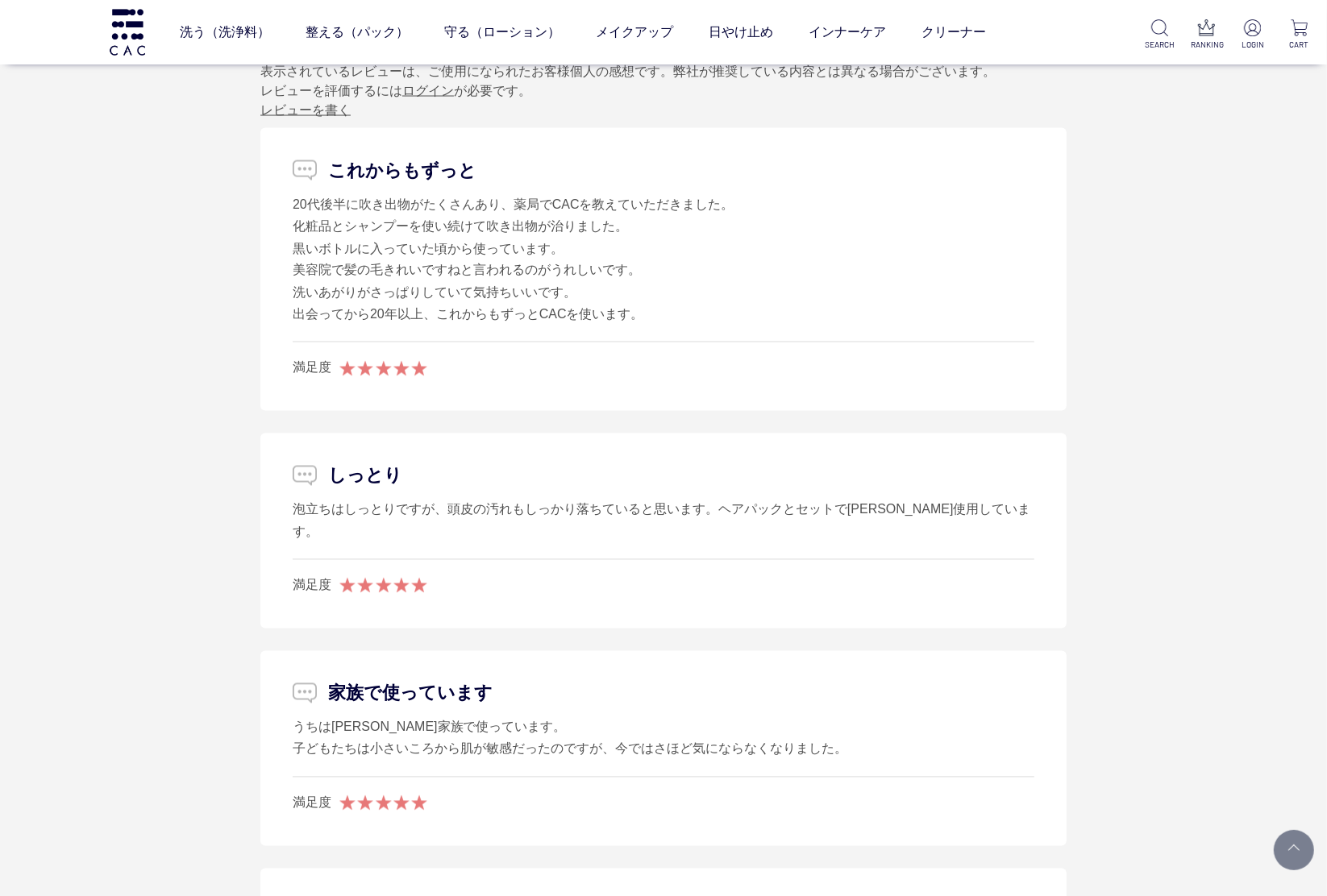
scroll to position [2149, 0]
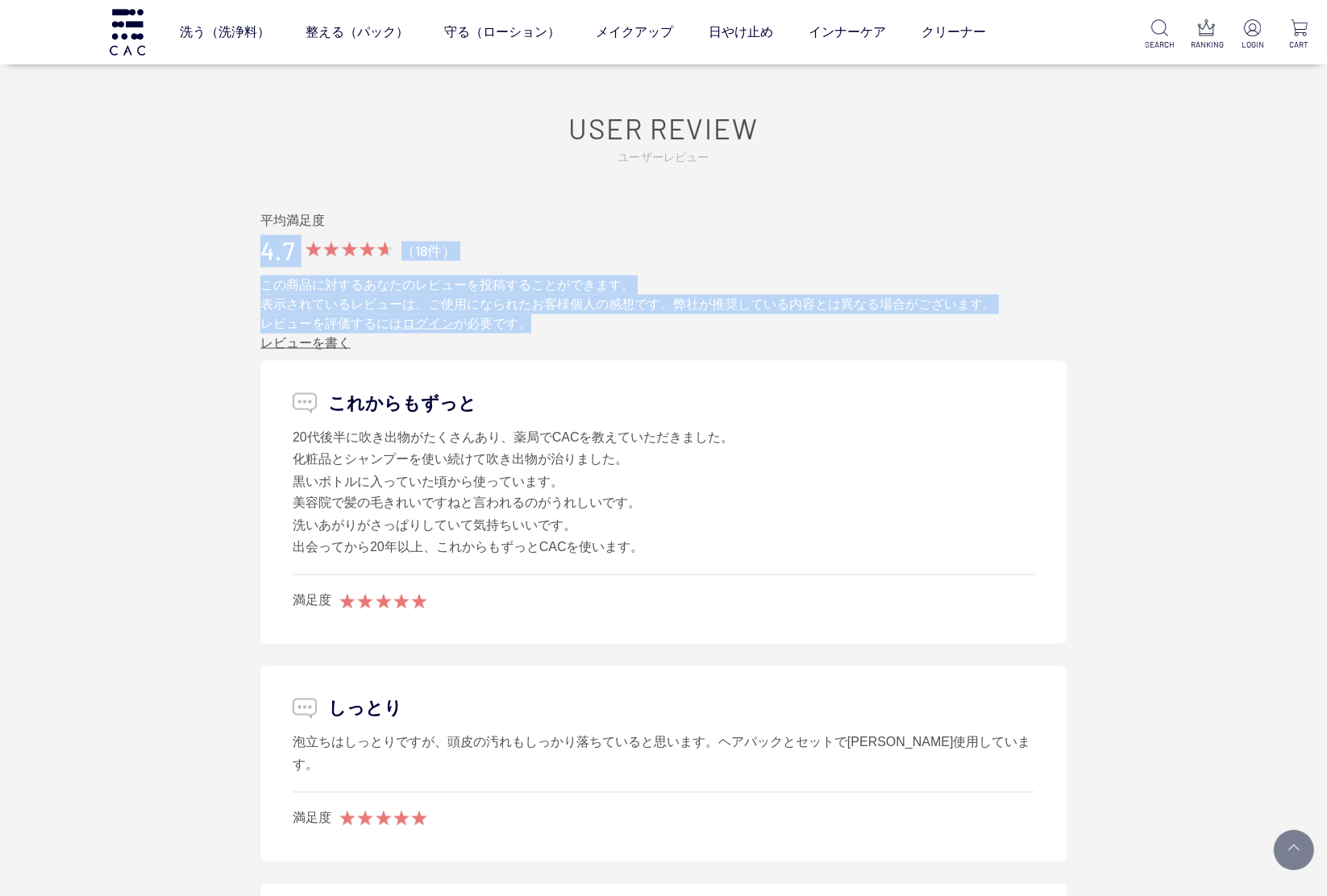
drag, startPoint x: 635, startPoint y: 327, endPoint x: 645, endPoint y: 227, distance: 100.5
click at [645, 227] on div "平均満足度 4.7 （18件） この商品に対するあなたのレビューを投稿することができます。 表示されているレビューは、ご使用になられたお客様個人の感想です。弊…" at bounding box center [663, 283] width 806 height 141
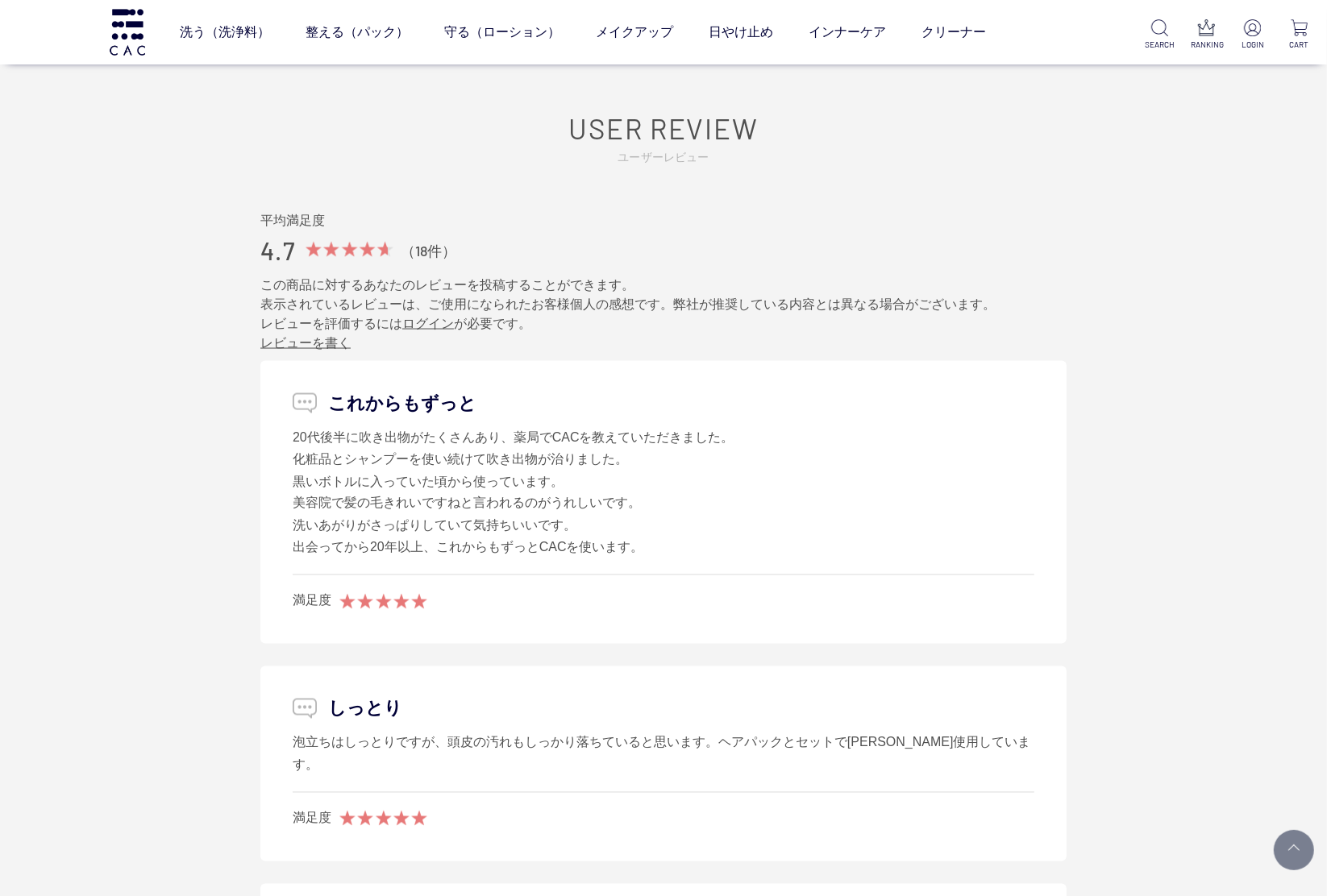
drag, startPoint x: 645, startPoint y: 227, endPoint x: 731, endPoint y: 367, distance: 164.3
click at [731, 367] on li "これからもずっと 20代後半に吹き出物がたくさんあり、薬局でCACを教えていただきました。 化粧品とシャンプーを使い続けて吹き出物が治りました。 黒いボトルに…" at bounding box center [663, 502] width 806 height 283
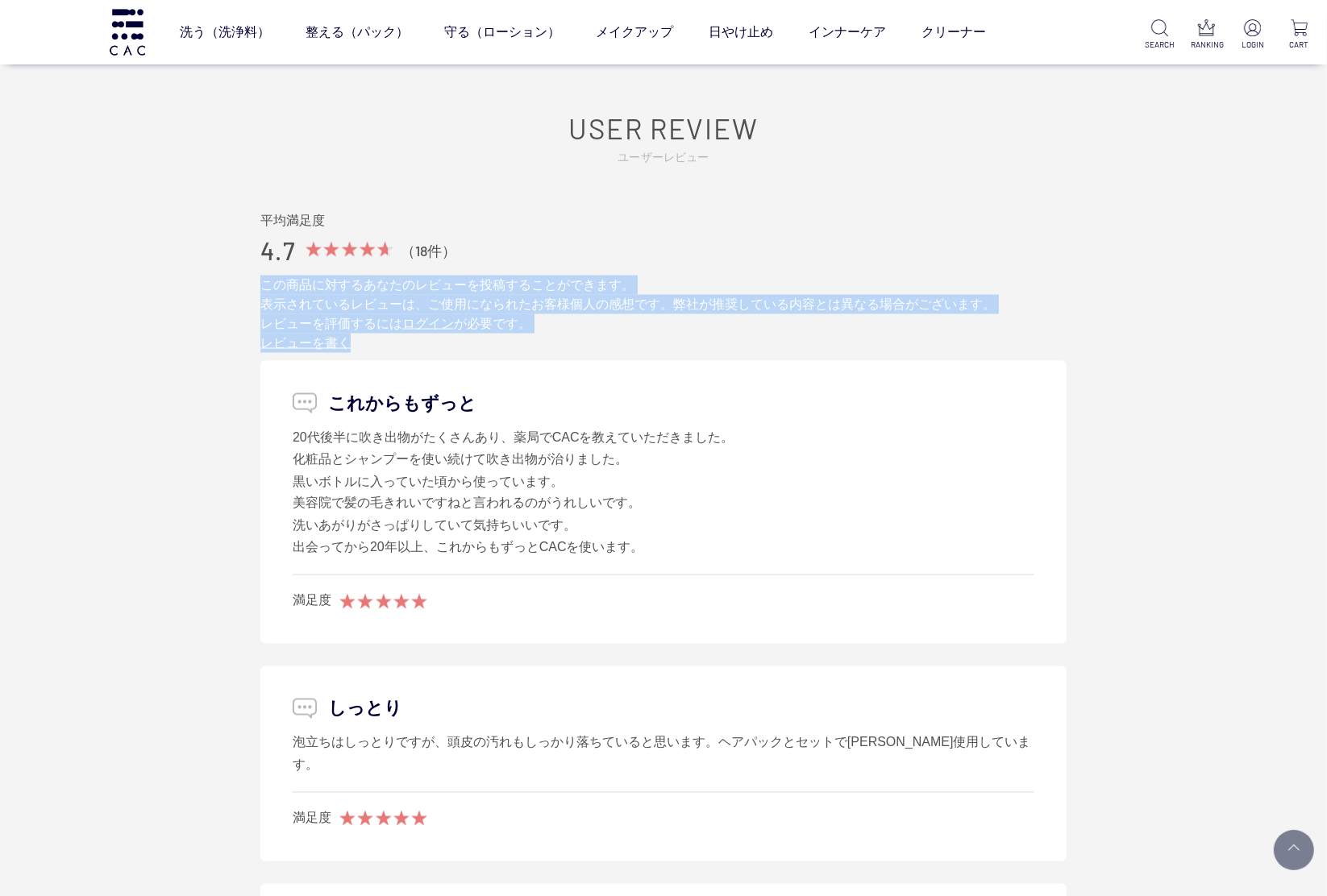
drag, startPoint x: 641, startPoint y: 278, endPoint x: 651, endPoint y: 344, distance: 66.8
click at [651, 344] on div "この商品に対するあなたのレビューを投稿することができます。 表示されているレビューは、ご使用になられたお客様個人の感想です。弊社が推奨している内容とは異なる場…" at bounding box center [663, 315] width 806 height 78
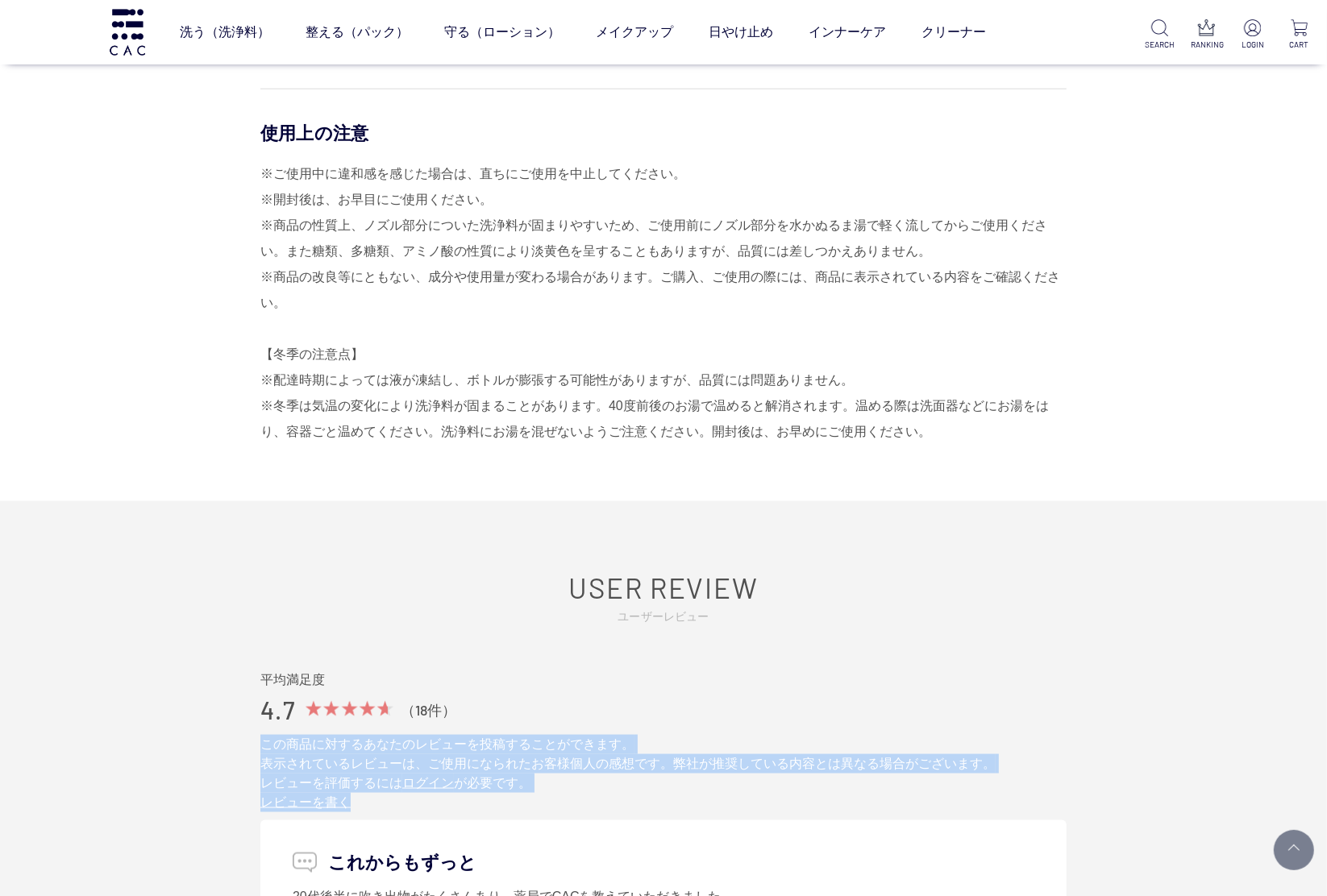
scroll to position [1679, 0]
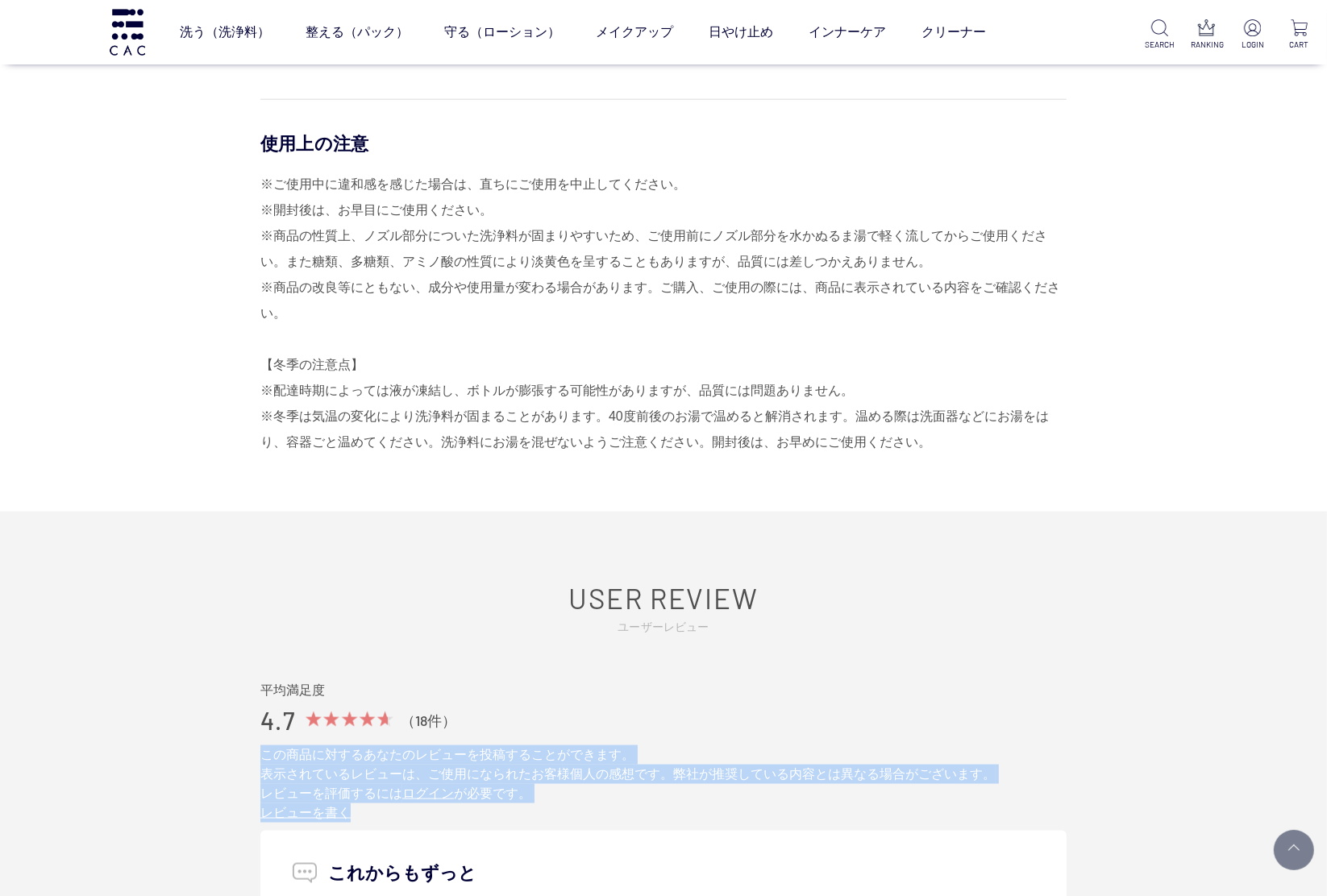
drag, startPoint x: 781, startPoint y: 472, endPoint x: 949, endPoint y: 444, distance: 170.3
click at [949, 444] on div "使用方法 【泡立て方】 洗浄料と水を1：1（または2）の割合で泡立てます。手のひらを逆さまにしても落ちないくらいキメ細かい弾力のある泡が理想的です。泡立ての際…" at bounding box center [663, 62] width 806 height 900
click at [940, 444] on div "※ご使用中に違和感を感じた場合は、直ちにご使用を中止してください。 ※開封後は、お早目にご使用ください。 ※商品の性質上、ノズル部分についた洗浄料が固まりやす…" at bounding box center [663, 314] width 806 height 284
click at [922, 445] on div "※ご使用中に違和感を感じた場合は、直ちにご使用を中止してください。 ※開封後は、お早目にご使用ください。 ※商品の性質上、ノズル部分についた洗浄料が固まりやす…" at bounding box center [663, 314] width 806 height 284
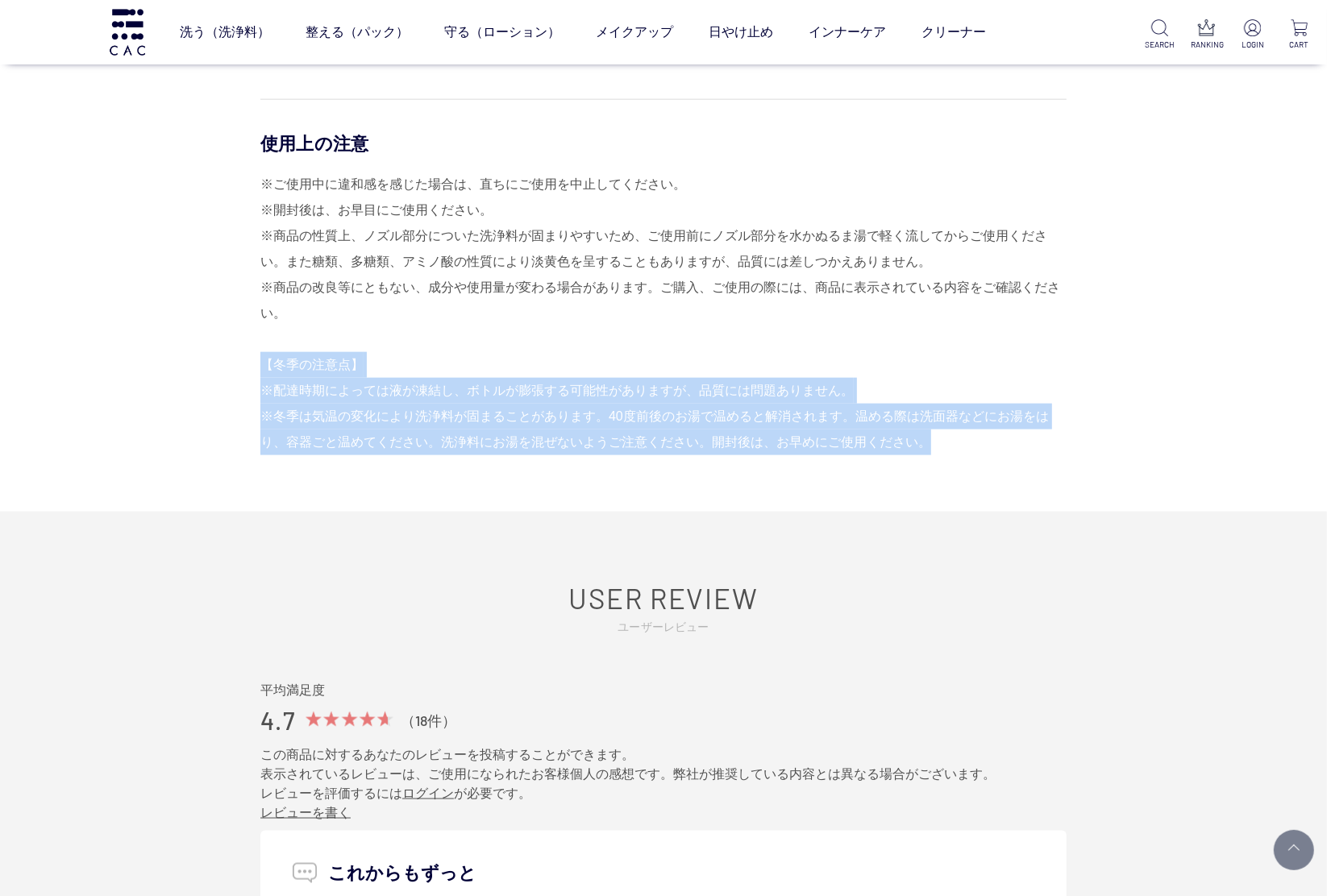
drag, startPoint x: 915, startPoint y: 448, endPoint x: 743, endPoint y: 365, distance: 191.0
click at [743, 365] on div "※ご使用中に違和感を感じた場合は、直ちにご使用を中止してください。 ※開封後は、お早目にご使用ください。 ※商品の性質上、ノズル部分についた洗浄料が固まりやす…" at bounding box center [663, 314] width 806 height 284
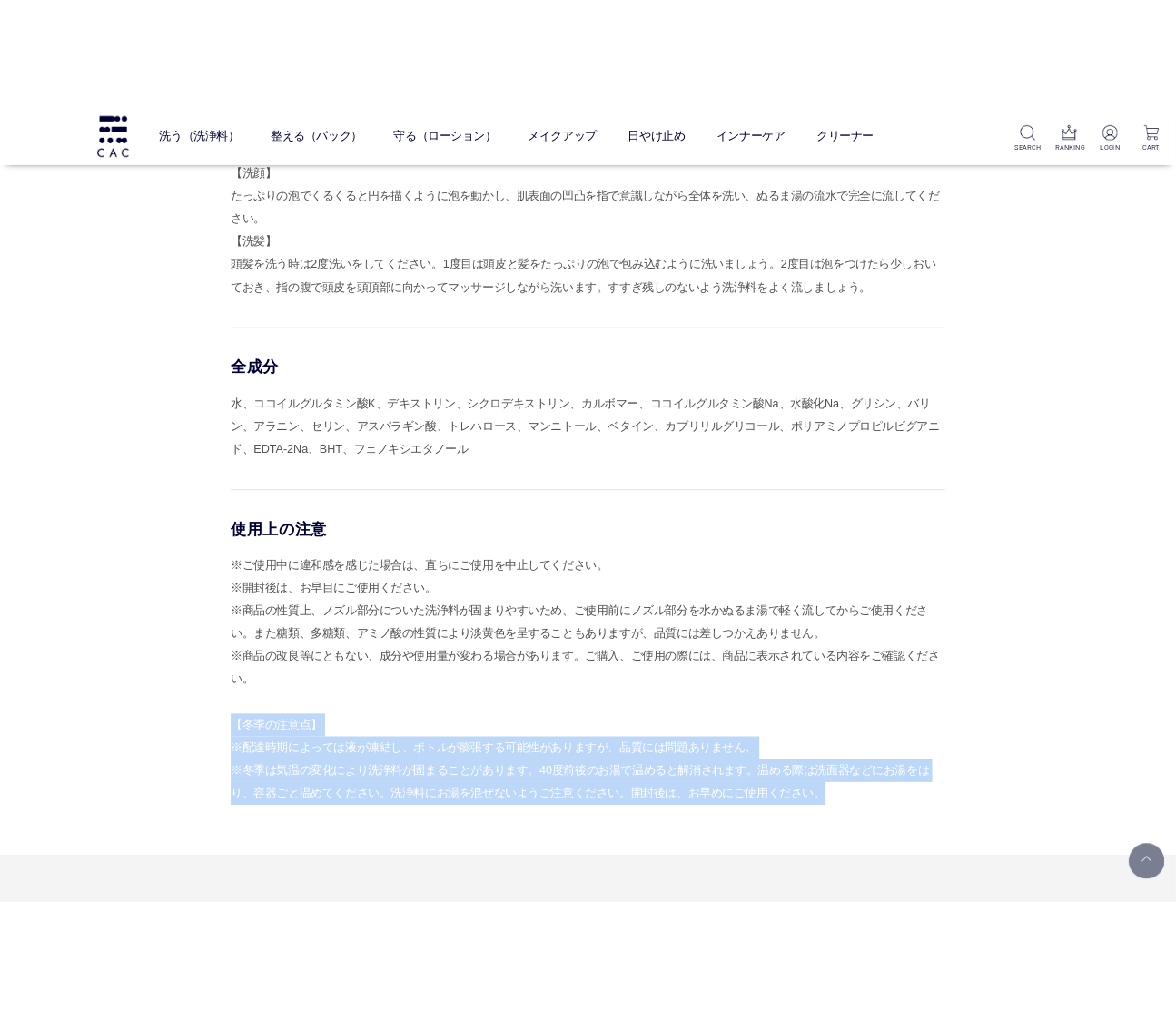
scroll to position [1512, 0]
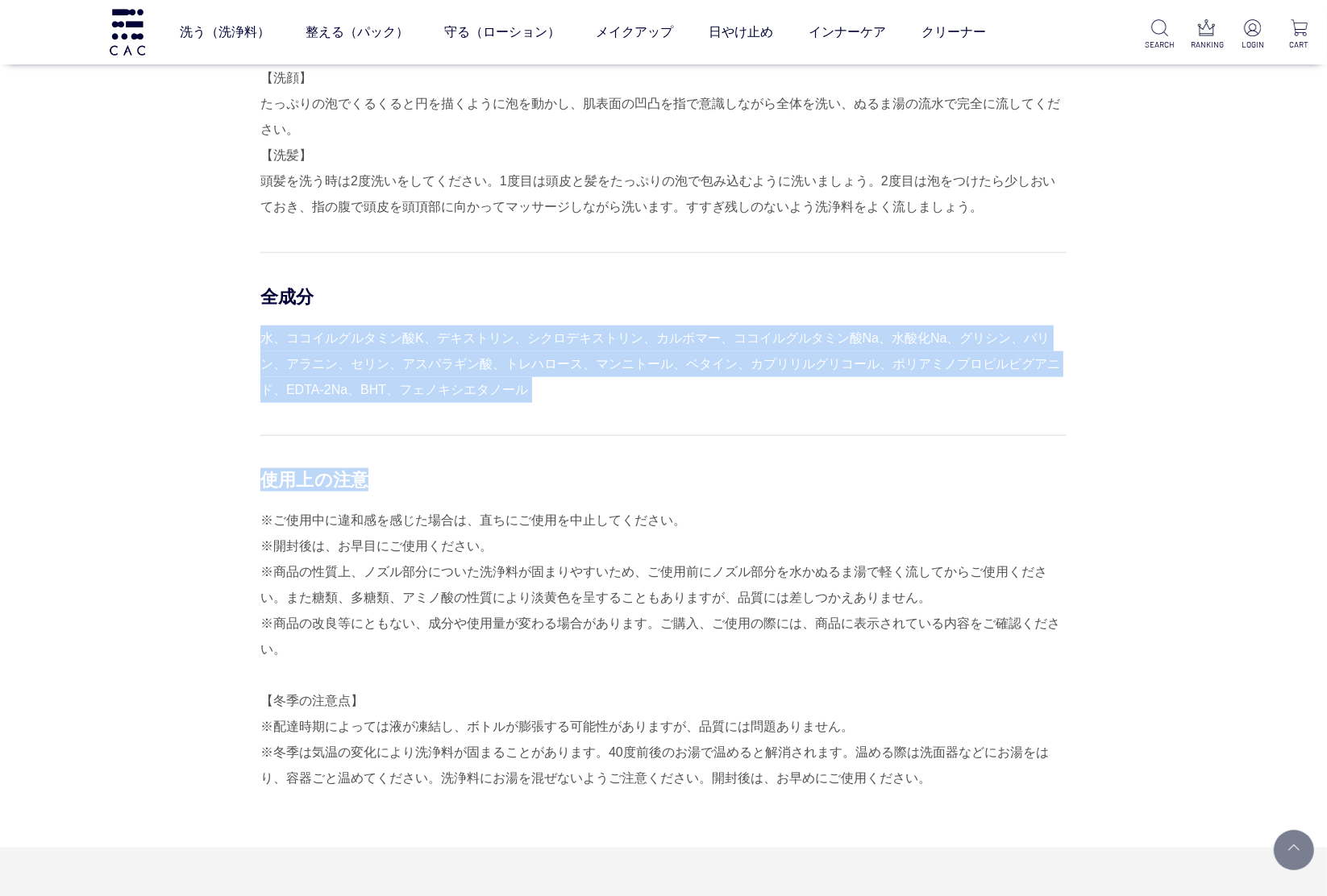
drag, startPoint x: 663, startPoint y: 410, endPoint x: 562, endPoint y: 285, distance: 160.7
click at [562, 285] on div "使用方法 【泡立て方】 洗浄料と水を1：1（または2）の割合で泡立てます。手のひらを逆さまにしても落ちないくらいキメ細かい弾力のある泡が理想的です。泡立ての際…" at bounding box center [663, 369] width 806 height 843
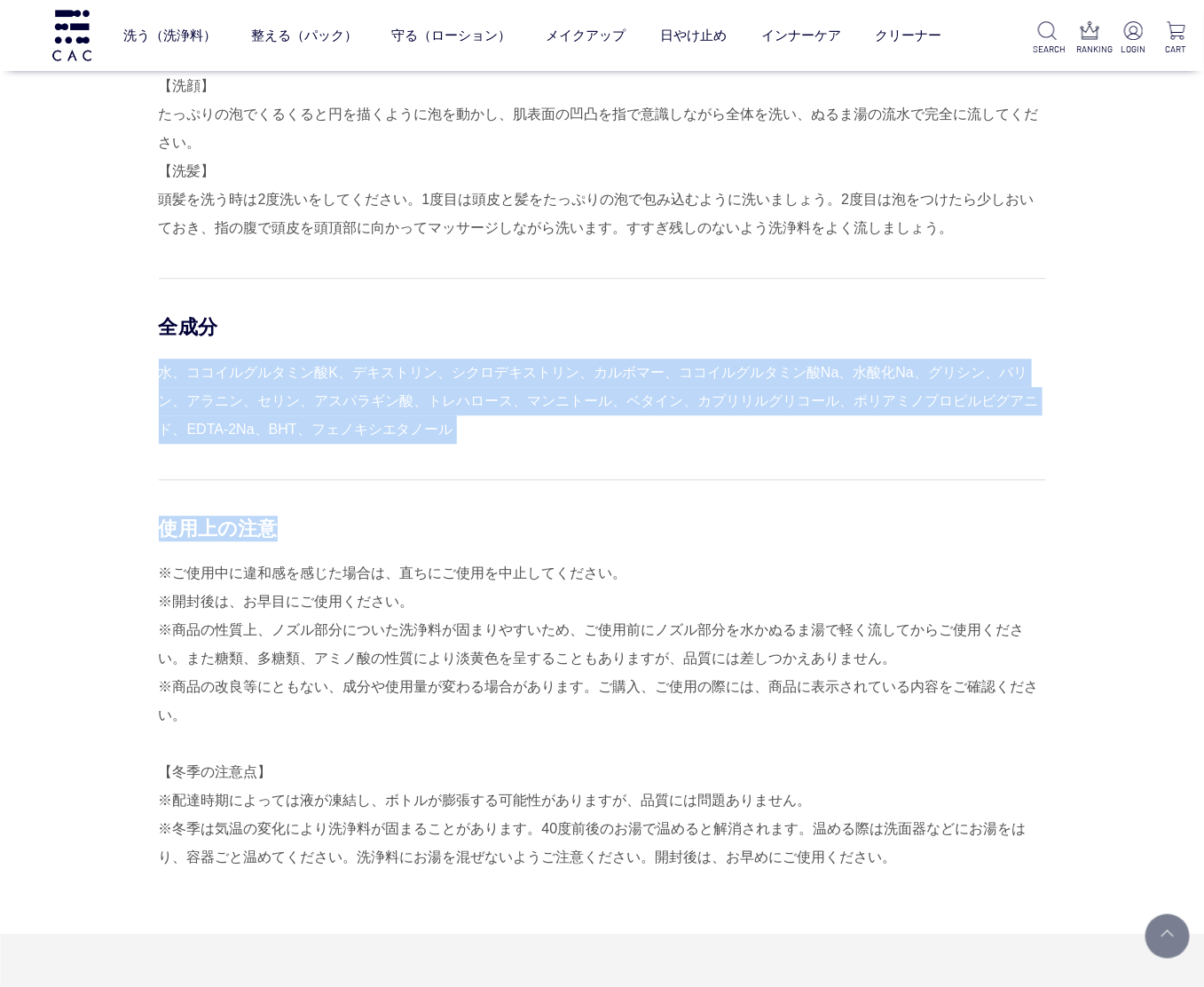
click at [911, 429] on div "水、ココイルグルタミン酸K、デキストリン、シクロデキストリン、カルボマー、ココイルグルタミン酸Na、水酸化Na、グリシン、バリン、アラニン、セリン、アスパラギ…" at bounding box center [602, 402] width 888 height 85
drag, startPoint x: 516, startPoint y: 442, endPoint x: 162, endPoint y: 378, distance: 359.7
click at [162, 378] on div "水、ココイルグルタミン酸K、デキストリン、シクロデキストリン、カルボマー、ココイルグルタミン酸Na、水酸化Na、グリシン、バリン、アラニン、セリン、アスパラギ…" at bounding box center [602, 402] width 888 height 85
click at [161, 375] on div "水、ココイルグルタミン酸K、デキストリン、シクロデキストリン、カルボマー、ココイルグルタミン酸Na、水酸化Na、グリシン、バリン、アラニン、セリン、アスパラギ…" at bounding box center [602, 402] width 888 height 85
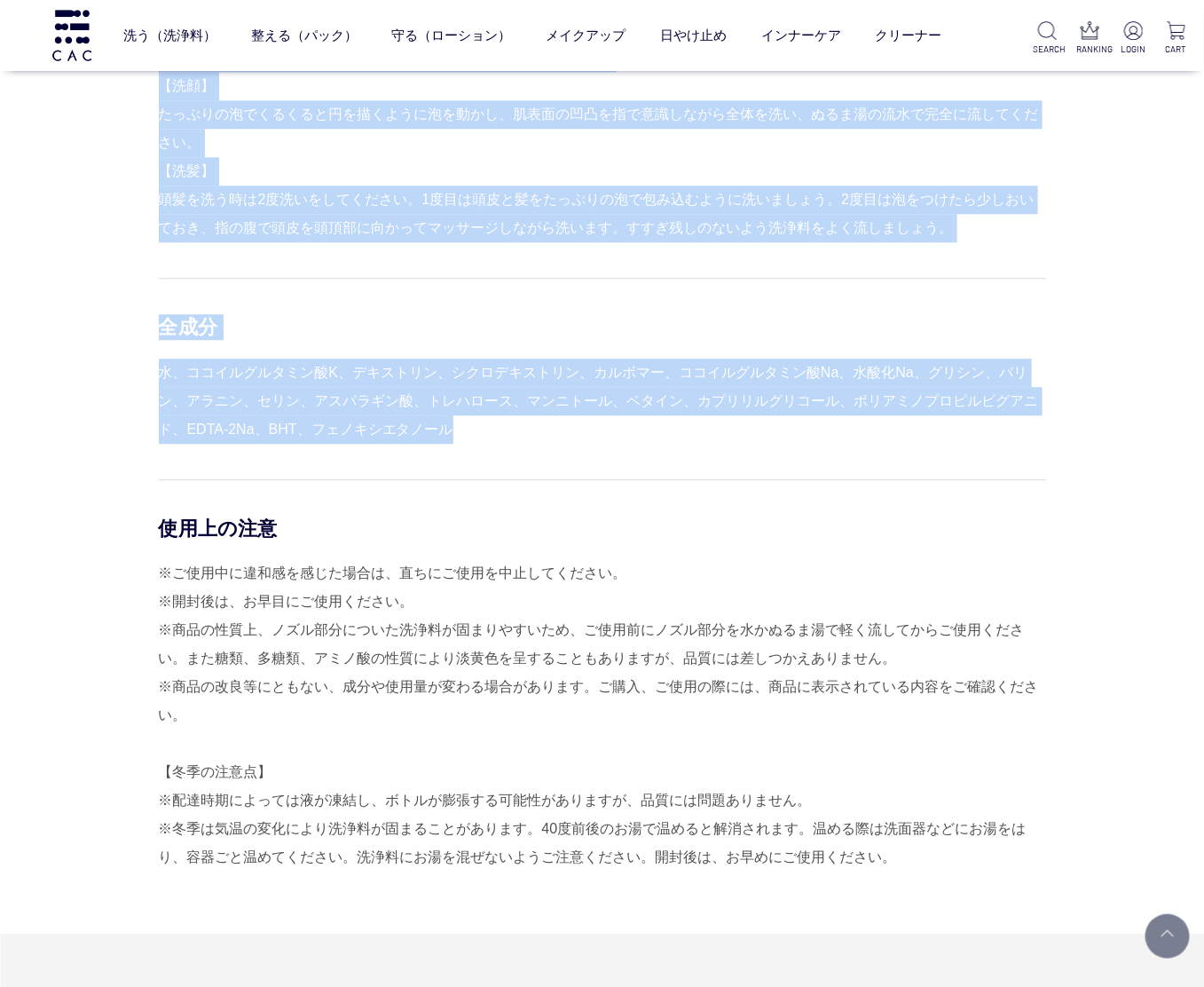
drag, startPoint x: 156, startPoint y: 369, endPoint x: 481, endPoint y: 431, distance: 330.9
click at [481, 431] on div "使用方法 【泡立て方】 洗浄料と水を1：1（または2）の割合で泡立てます。手のひらを逆さまにしても落ちないくらいキメ細かい弾力のある泡が理想的です。泡立ての際…" at bounding box center [602, 438] width 888 height 991
click at [481, 431] on div "水、ココイルグルタミン酸K、デキストリン、シクロデキストリン、カルボマー、ココイルグルタミン酸Na、水酸化Na、グリシン、バリン、アラニン、セリン、アスパラギ…" at bounding box center [602, 402] width 888 height 85
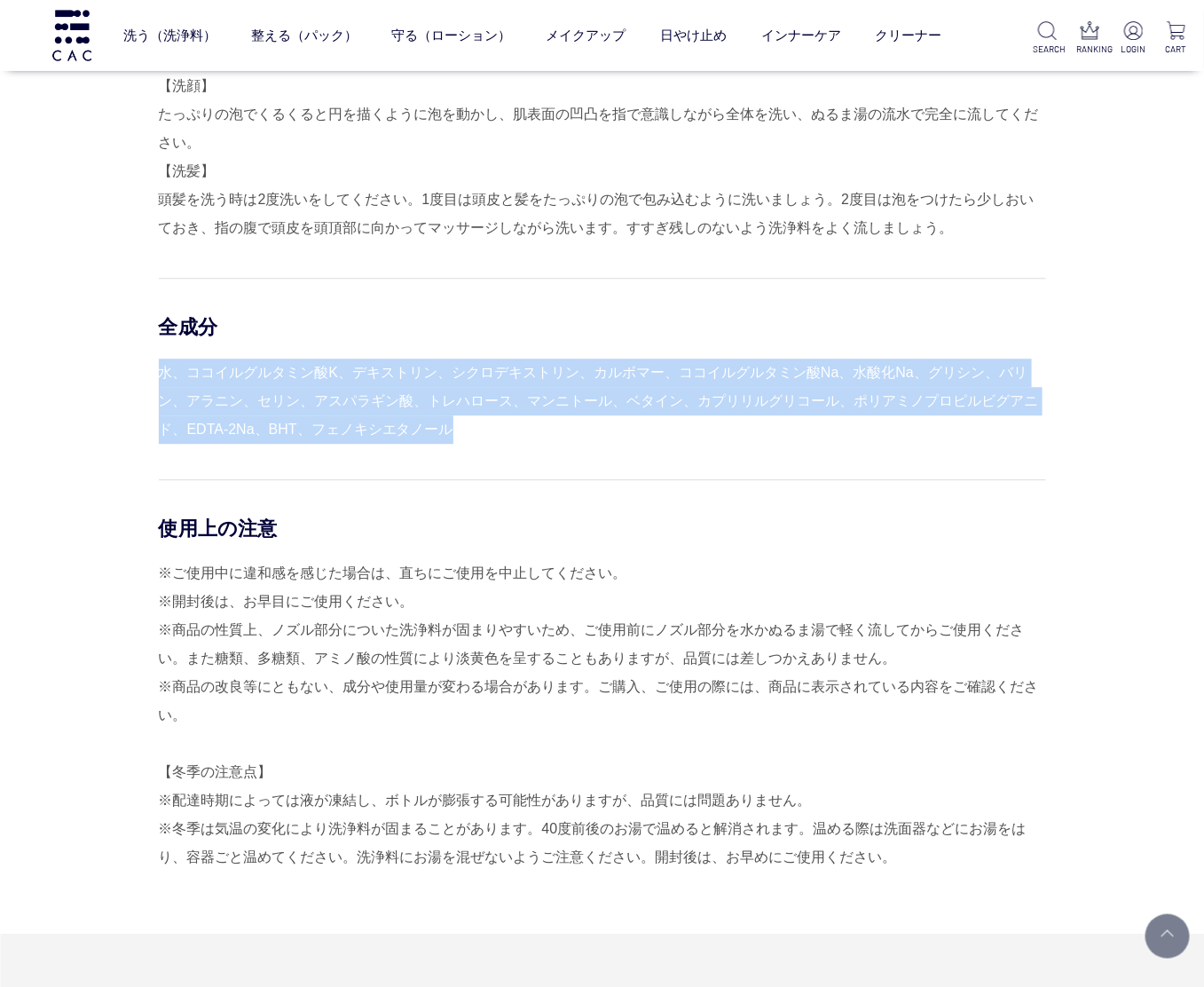
drag, startPoint x: 468, startPoint y: 429, endPoint x: 158, endPoint y: 371, distance: 315.4
click at [159, 371] on div "水、ココイルグルタミン酸K、デキストリン、シクロデキストリン、カルボマー、ココイルグルタミン酸Na、水酸化Na、グリシン、バリン、アラニン、セリン、アスパラギ…" at bounding box center [602, 402] width 888 height 85
drag, startPoint x: 158, startPoint y: 371, endPoint x: 485, endPoint y: 428, distance: 331.9
click at [485, 428] on div "水、ココイルグルタミン酸K、デキストリン、シクロデキストリン、カルボマー、ココイルグルタミン酸Na、水酸化Na、グリシン、バリン、アラニン、セリン、アスパラギ…" at bounding box center [602, 402] width 888 height 85
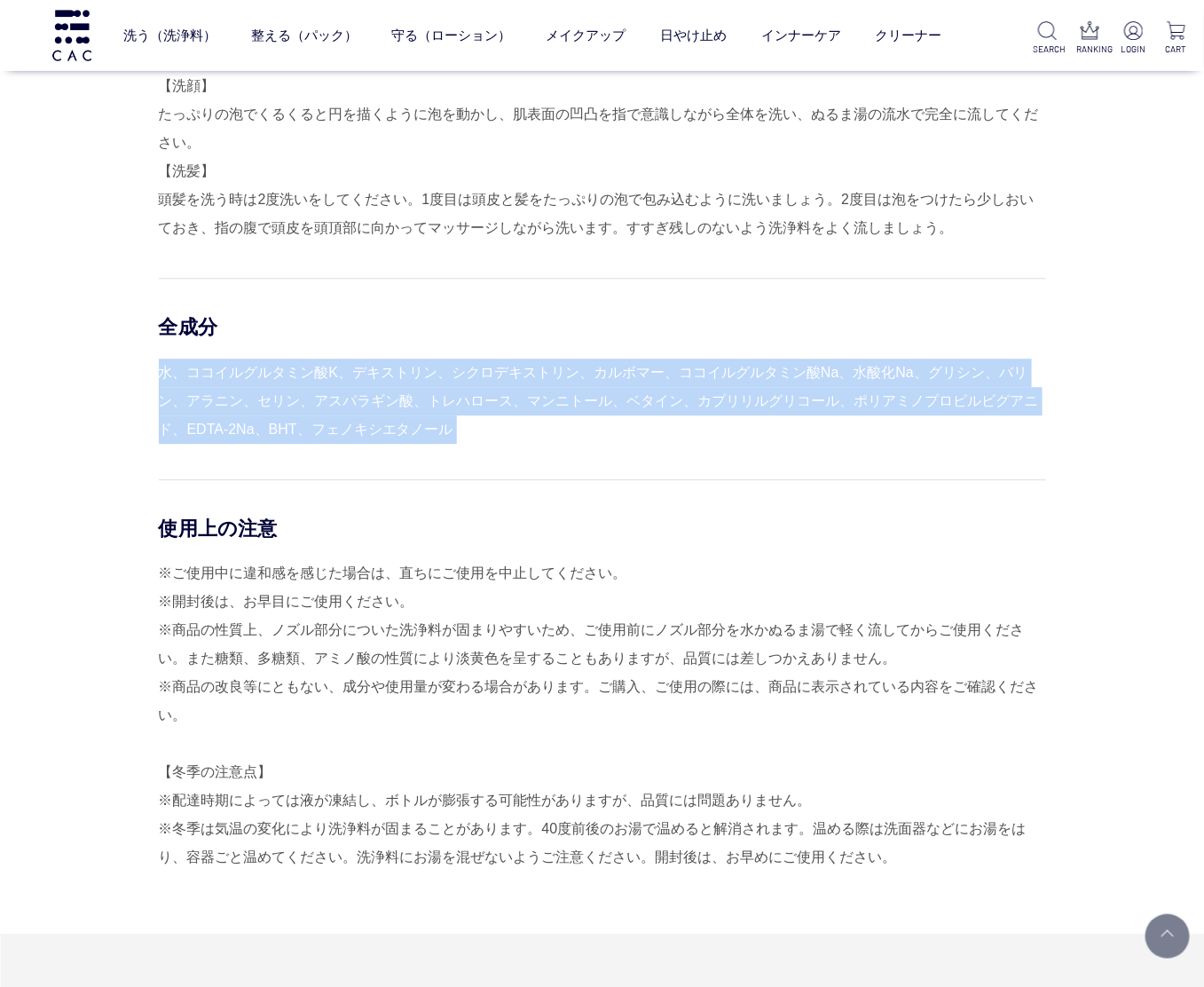
click at [484, 429] on div "水、ココイルグルタミン酸K、デキストリン、シクロデキストリン、カルボマー、ココイルグルタミン酸Na、水酸化Na、グリシン、バリン、アラニン、セリン、アスパラギ…" at bounding box center [602, 402] width 888 height 85
drag, startPoint x: 474, startPoint y: 431, endPoint x: 160, endPoint y: 375, distance: 319.0
click at [160, 375] on div "水、ココイルグルタミン酸K、デキストリン、シクロデキストリン、カルボマー、ココイルグルタミン酸Na、水酸化Na、グリシン、バリン、アラニン、セリン、アスパラギ…" at bounding box center [602, 402] width 888 height 85
drag, startPoint x: 160, startPoint y: 375, endPoint x: 479, endPoint y: 436, distance: 324.8
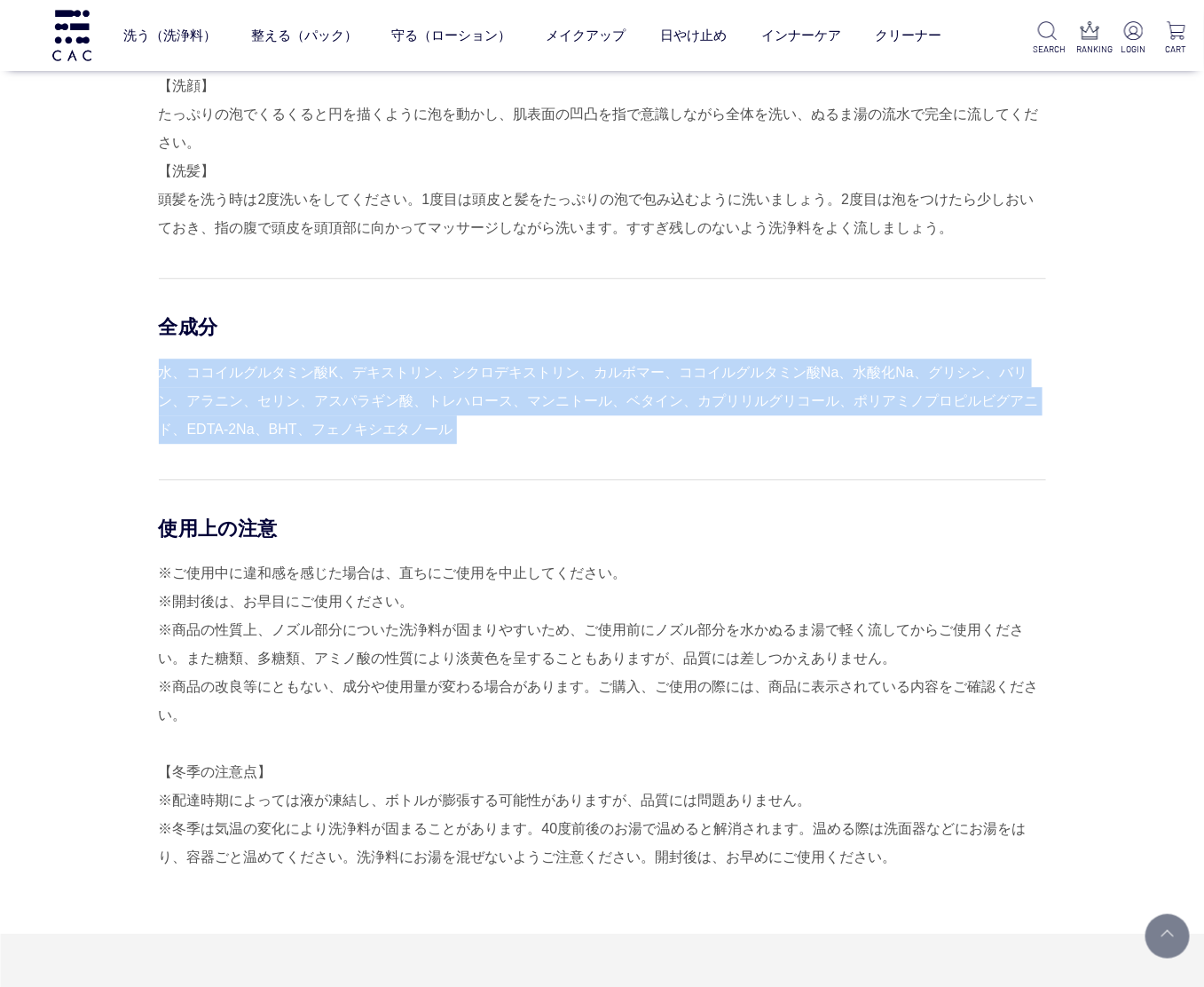
click at [479, 436] on div "水、ココイルグルタミン酸K、デキストリン、シクロデキストリン、カルボマー、ココイルグルタミン酸Na、水酸化Na、グリシン、バリン、アラニン、セリン、アスパラギ…" at bounding box center [602, 402] width 888 height 85
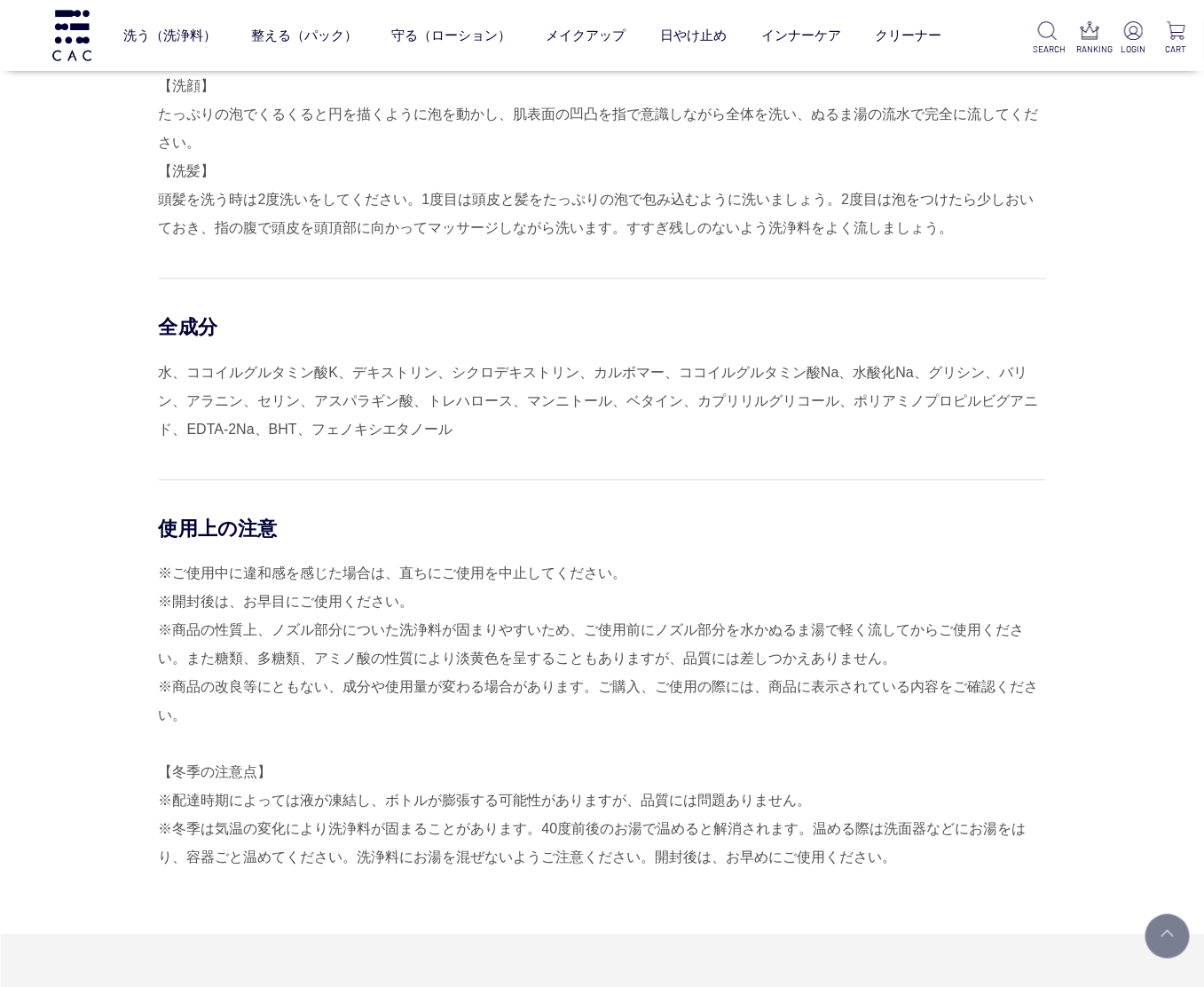
drag, startPoint x: 99, startPoint y: 291, endPoint x: 167, endPoint y: 233, distance: 89.4
click at [159, 291] on div "使用方法 【泡立て方】 洗浄料と水を1：1（または2）の割合で泡立てます。手のひらを逆さまにしても落ちないくらいキメ細かい弾力のある泡が理想的です。泡立ての際…" at bounding box center [602, 438] width 888 height 991
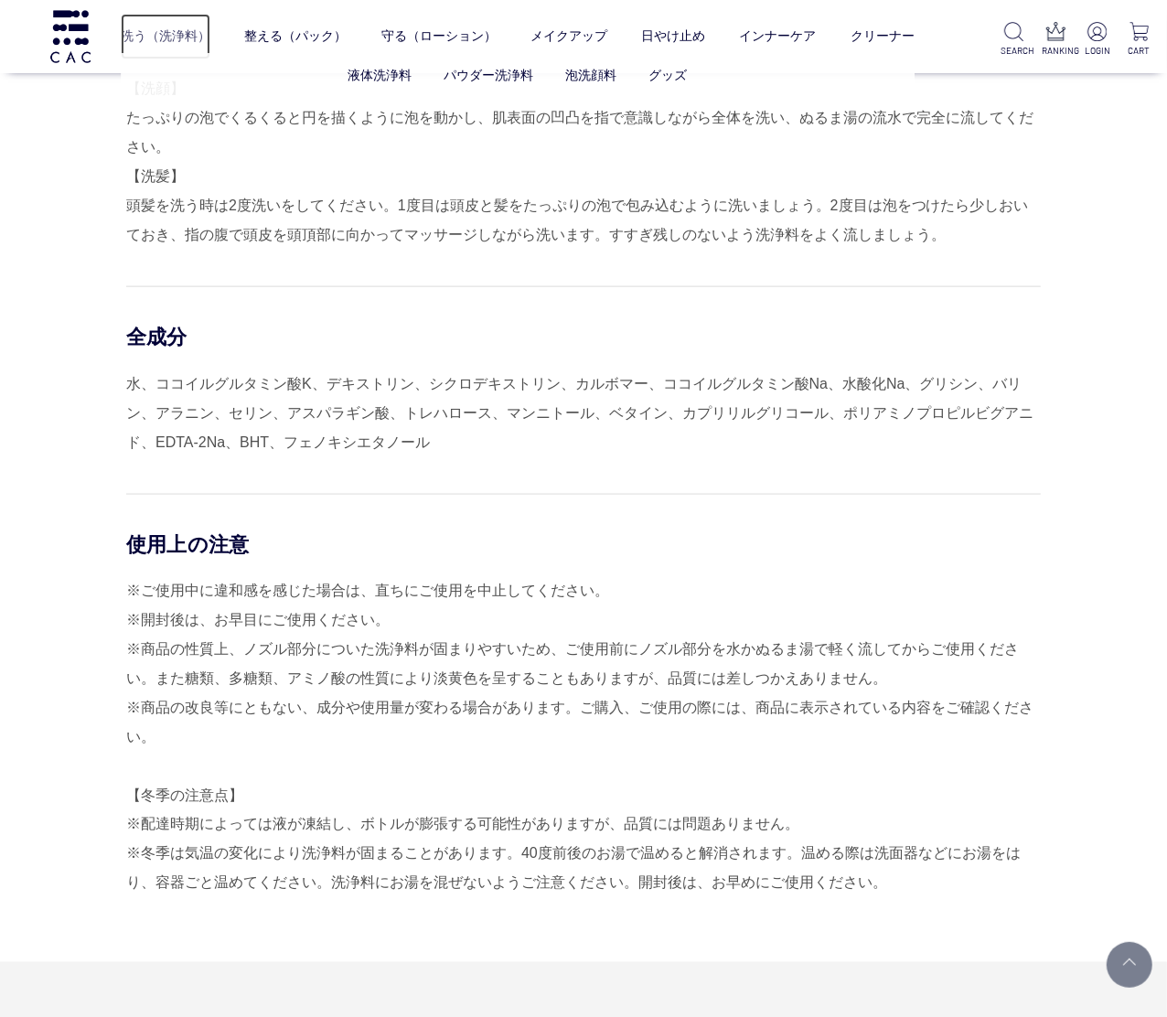
click at [165, 42] on link "洗う（洗浄料）" at bounding box center [166, 37] width 90 height 46
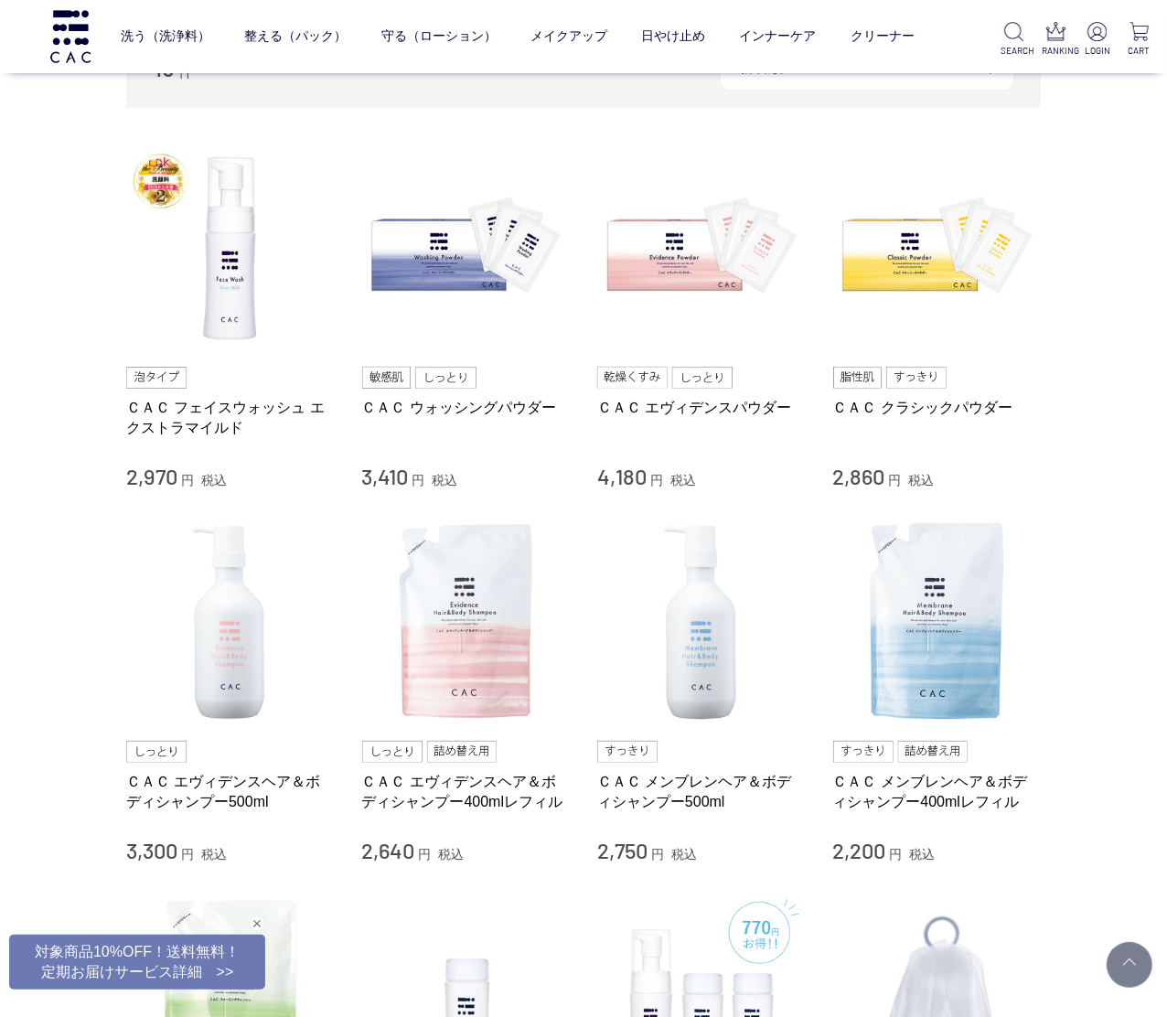
scroll to position [381, 0]
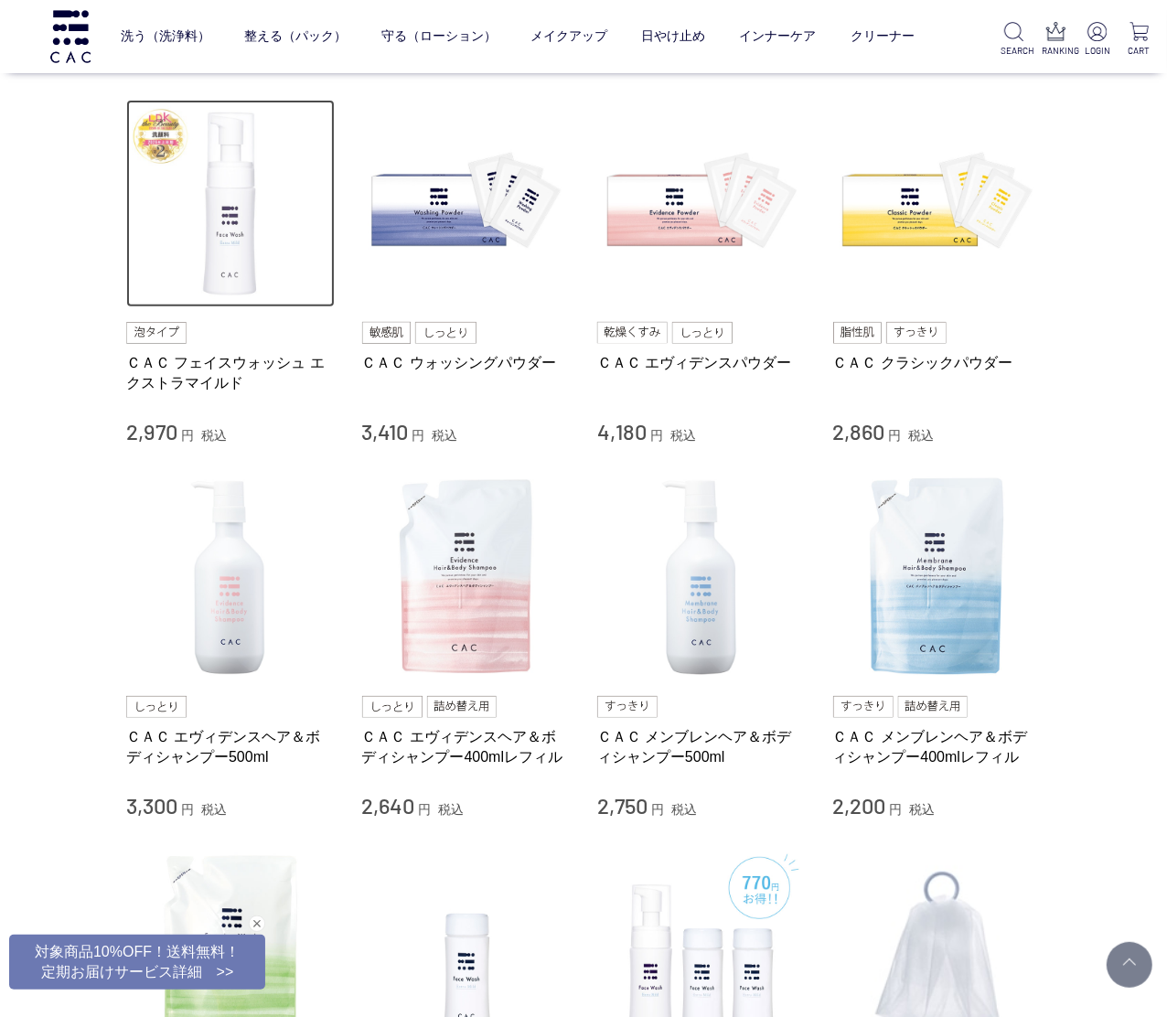
click at [229, 279] on img at bounding box center [230, 204] width 209 height 209
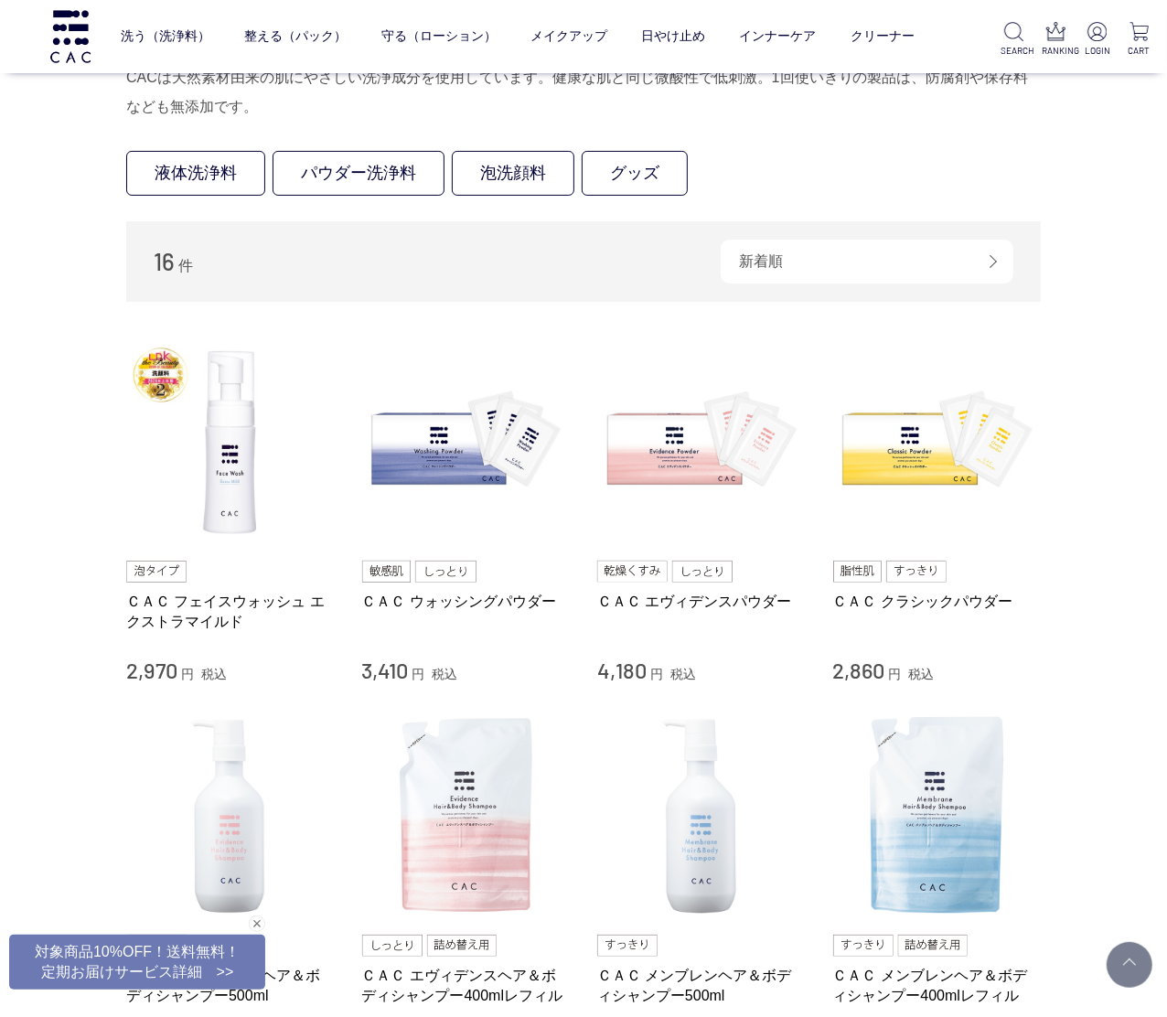
scroll to position [0, 0]
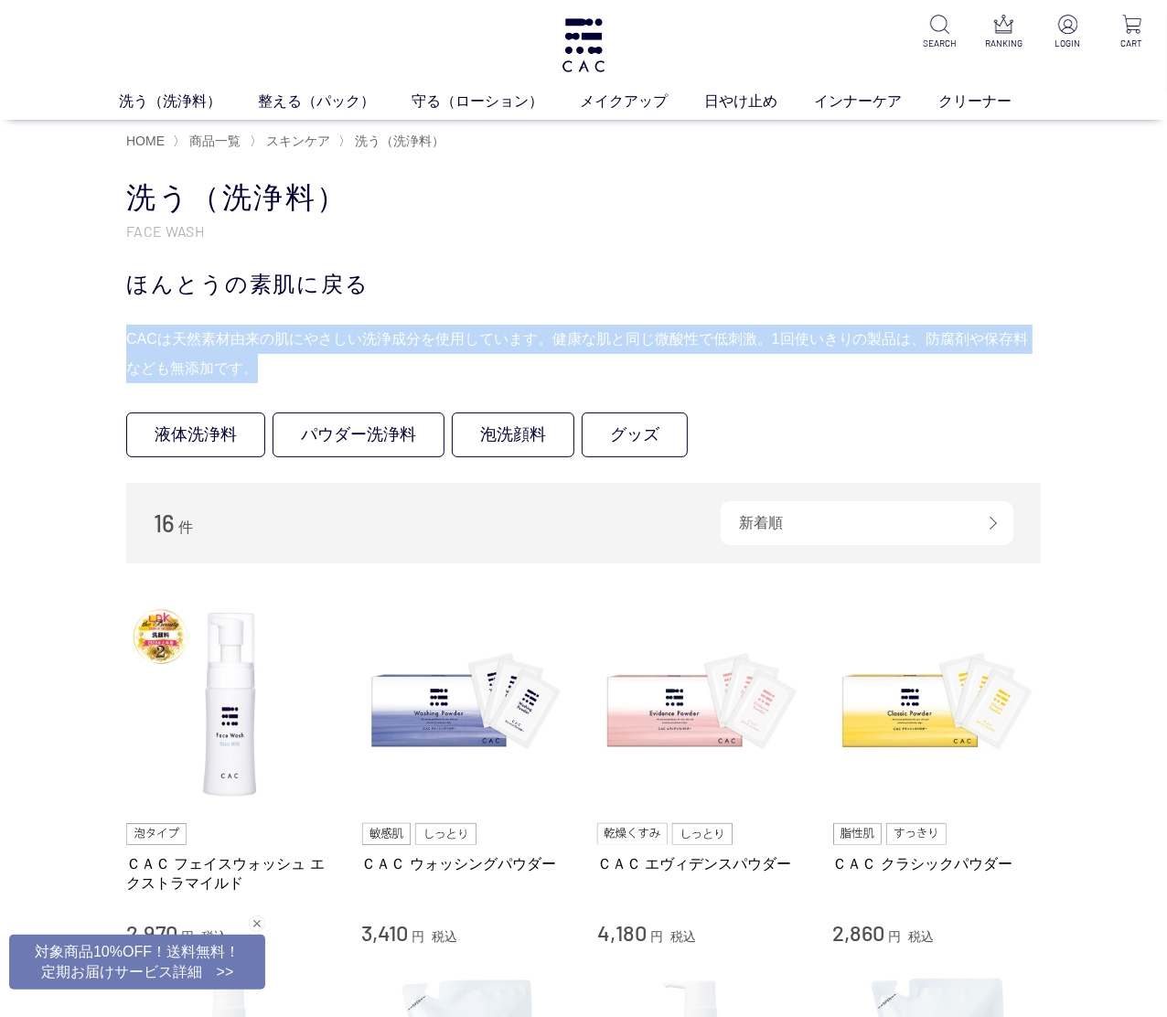
drag, startPoint x: 593, startPoint y: 357, endPoint x: 593, endPoint y: 285, distance: 71.4
click at [593, 285] on div "洗う（洗浄料） FACE WASH ほんとうの素肌に戻る CACは天然素材由来の肌にやさしい洗浄成分を使用しています。健康な肌と同じ微酸性で低刺激。1回使いき…" at bounding box center [583, 280] width 915 height 205
drag, startPoint x: 593, startPoint y: 285, endPoint x: 555, endPoint y: 273, distance: 39.6
click at [555, 273] on div "ほんとうの素肌に戻る" at bounding box center [583, 284] width 915 height 33
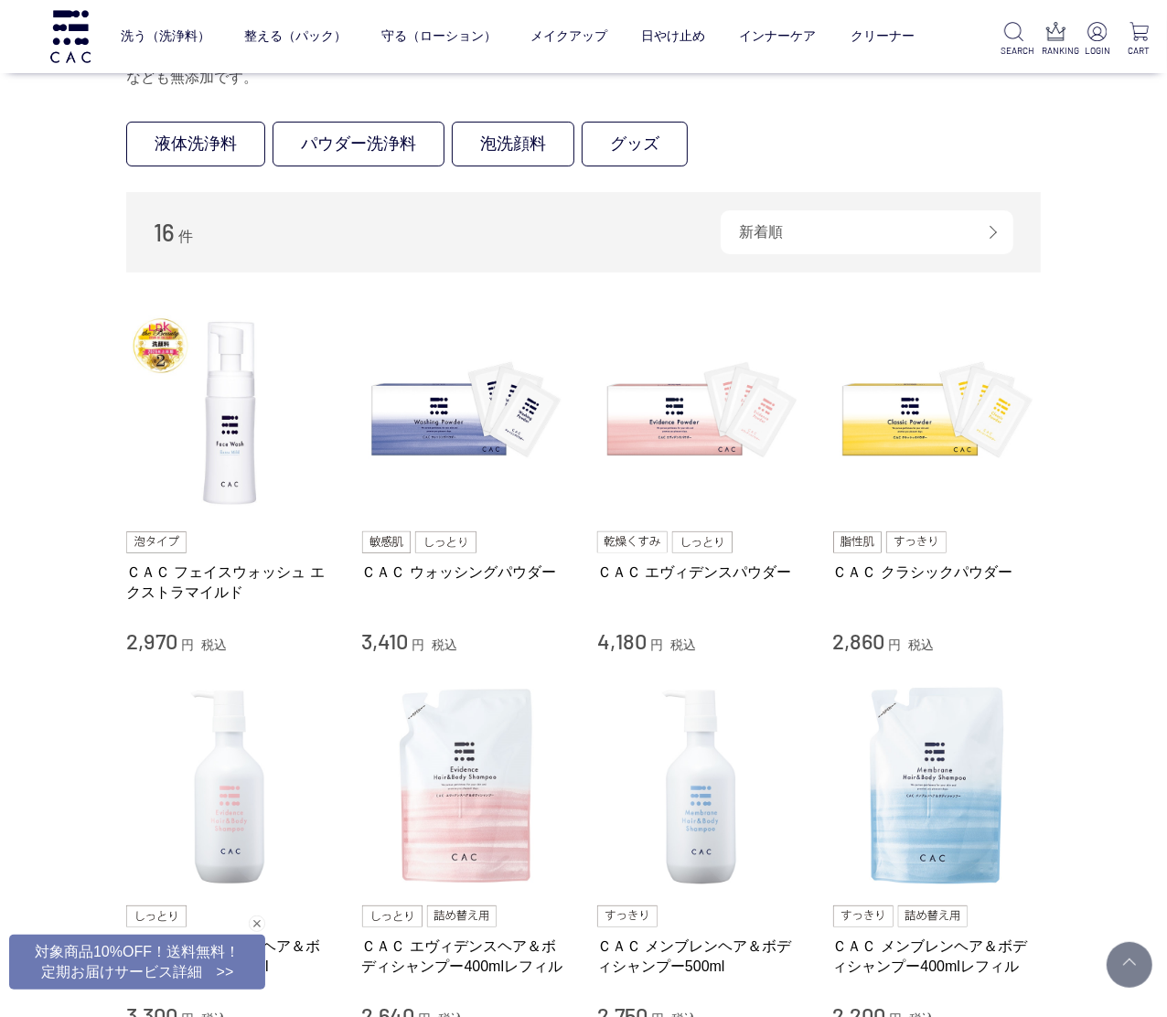
scroll to position [229, 0]
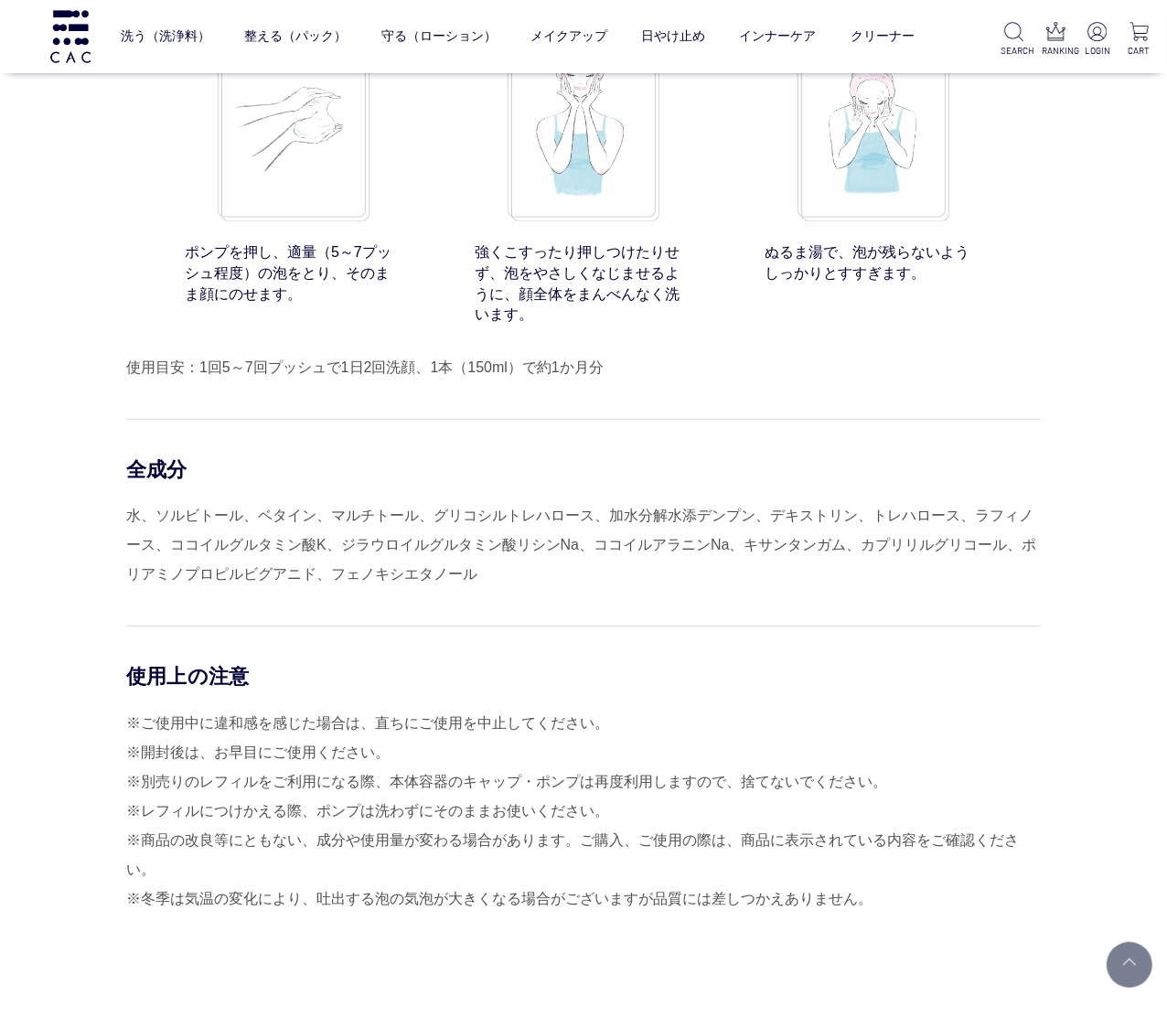
scroll to position [14287, 0]
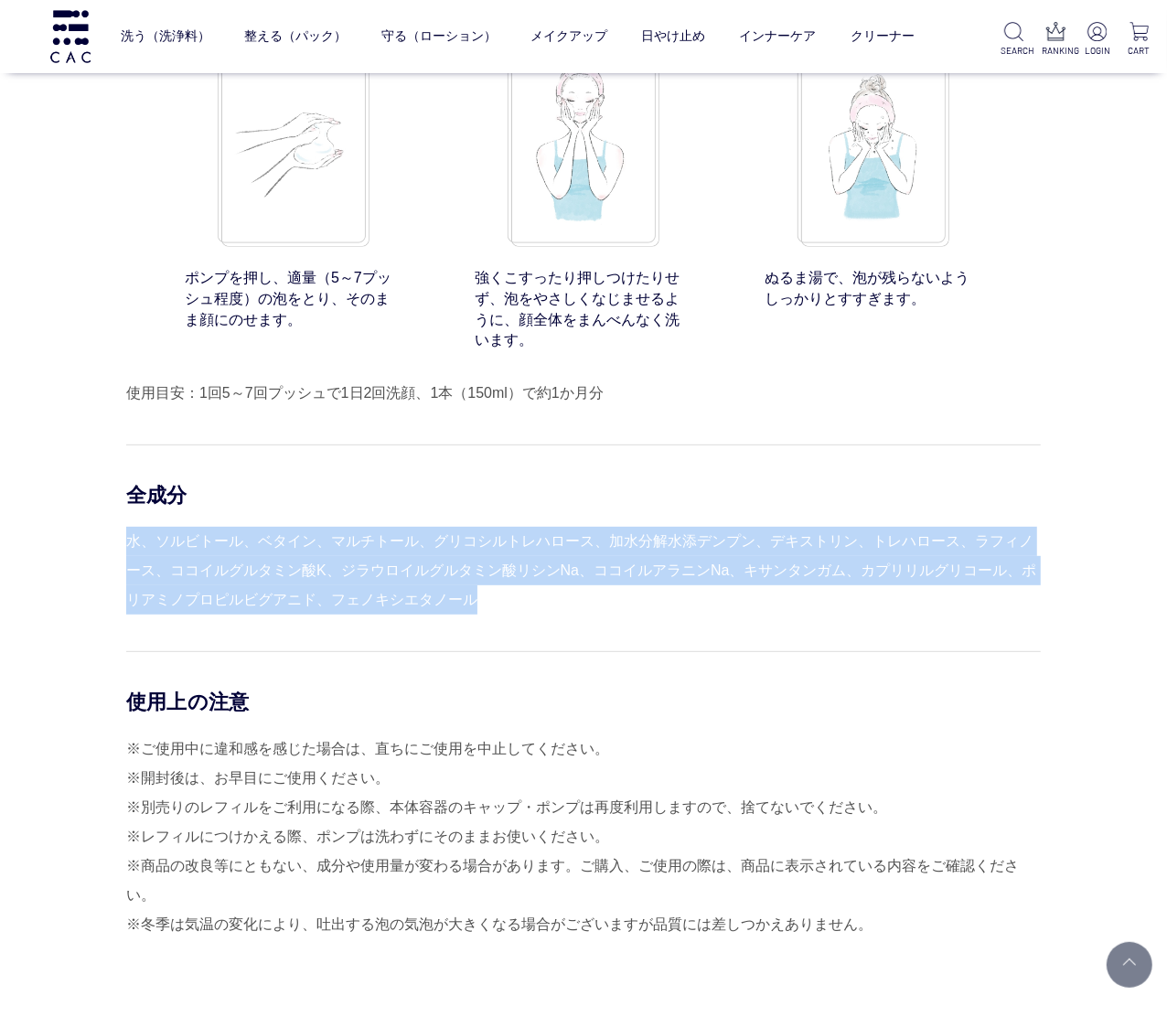
drag, startPoint x: 520, startPoint y: 619, endPoint x: 478, endPoint y: 482, distance: 143.3
click at [478, 482] on div "全成分 水、ソルビトール、ベタイン、マルチトール、グリコシルトレハロース、加水分解水添デンプン、デキストリン、トレハロース、ラフィノース、ココイルグルタミン酸…" at bounding box center [583, 530] width 915 height 170
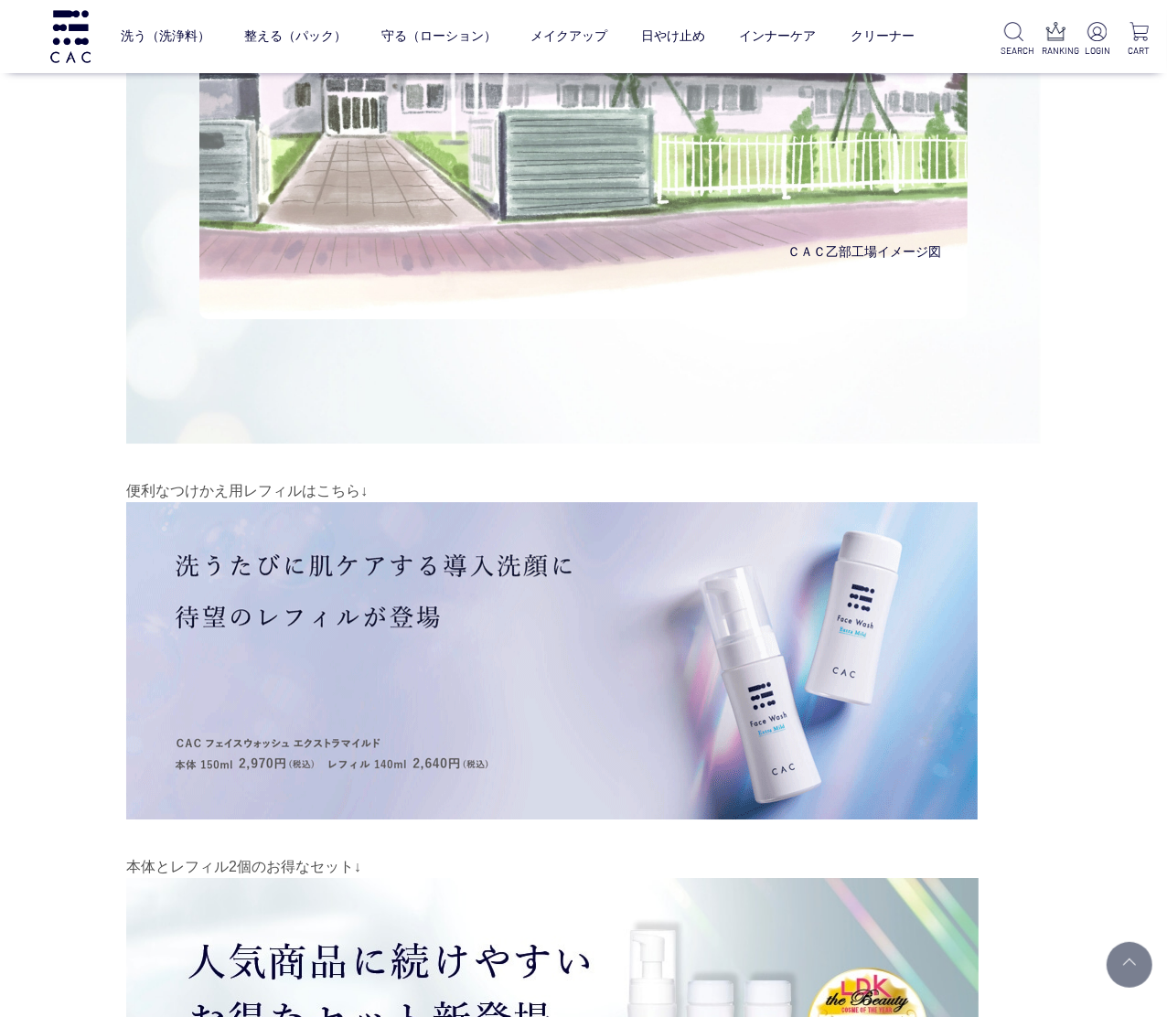
scroll to position [12763, 0]
